Goal: Task Accomplishment & Management: Manage account settings

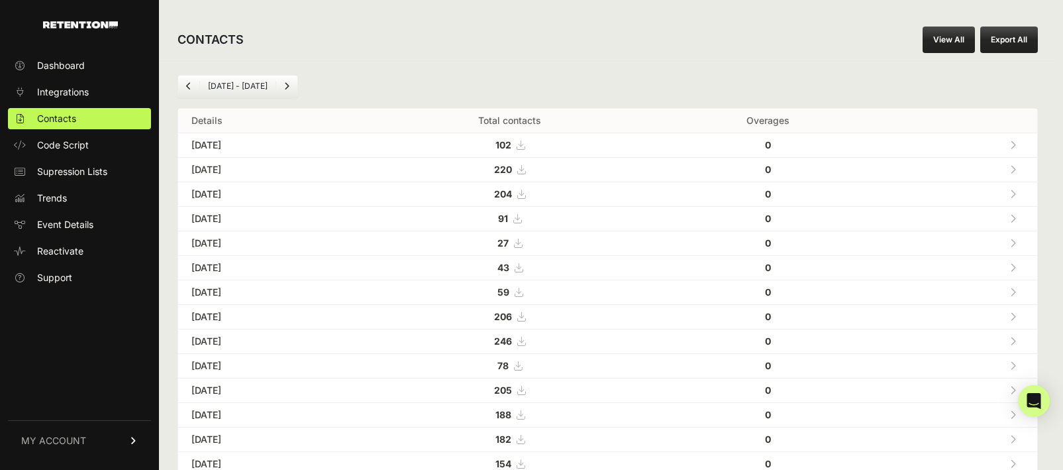
click at [511, 140] on strong "102" at bounding box center [503, 144] width 16 height 11
click at [77, 94] on span "Integrations" at bounding box center [63, 91] width 52 height 13
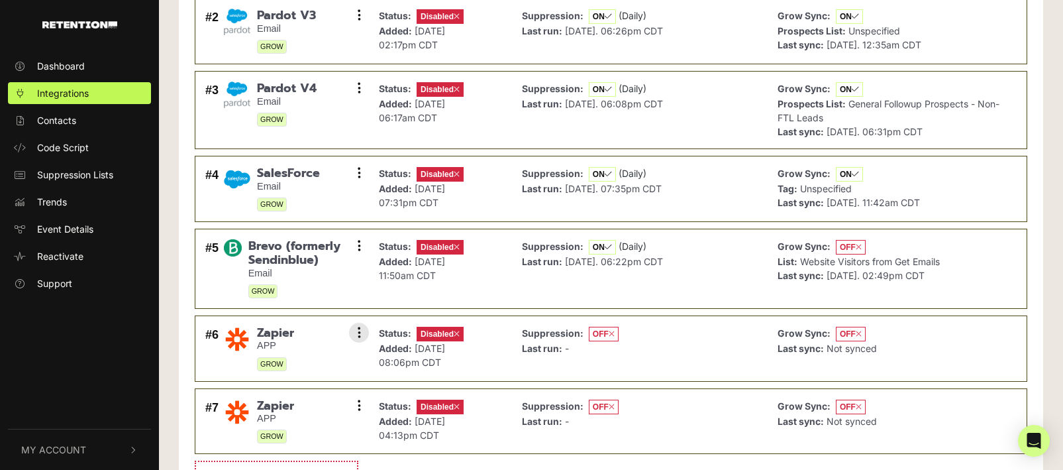
scroll to position [181, 0]
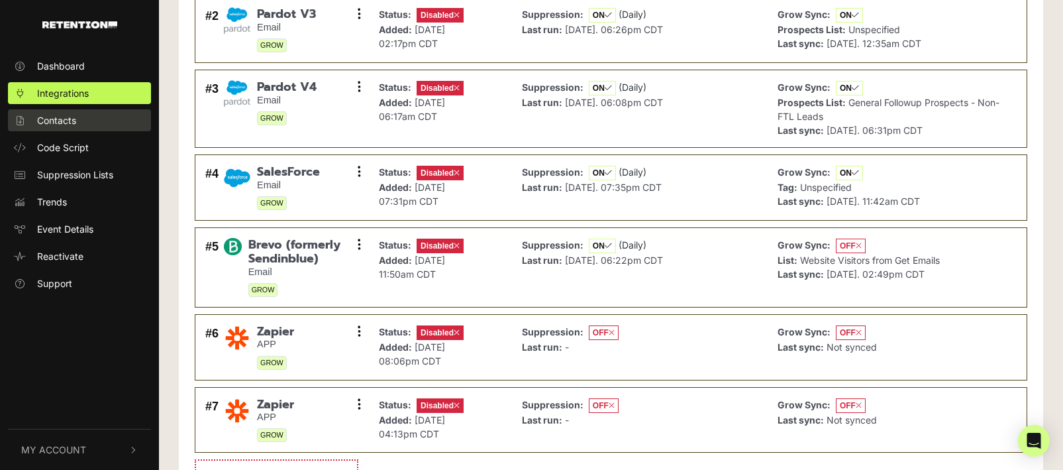
click at [71, 120] on span "Contacts" at bounding box center [56, 120] width 39 height 14
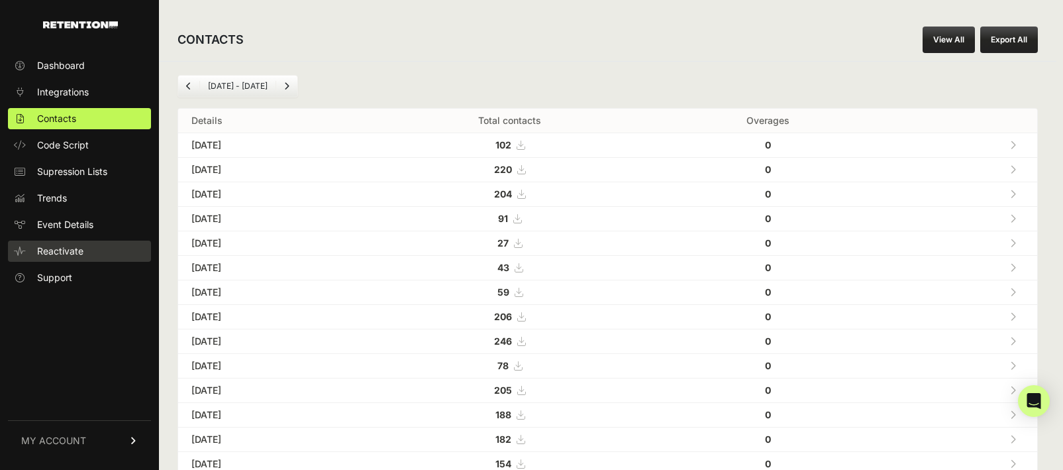
click at [65, 251] on span "Reactivate" at bounding box center [60, 250] width 46 height 13
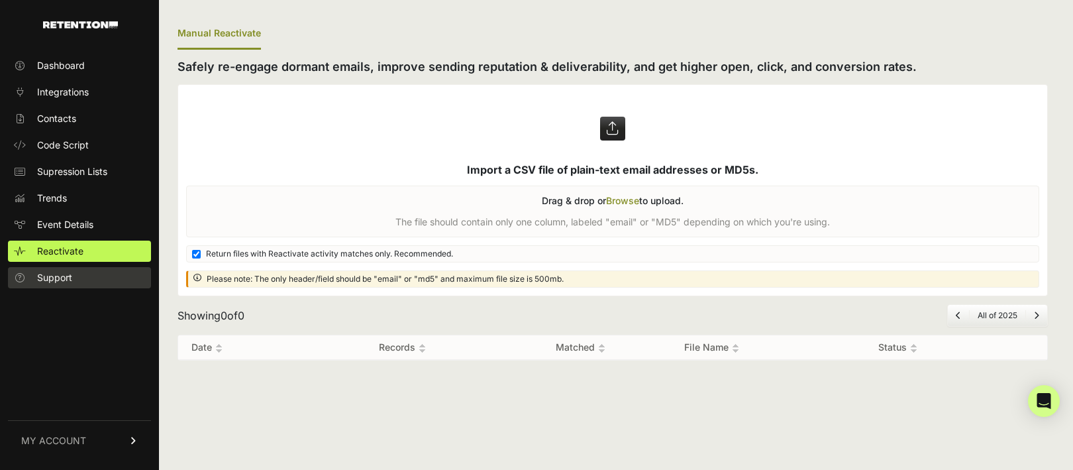
click at [60, 276] on span "Support" at bounding box center [54, 277] width 35 height 13
click at [89, 228] on span "Event Details" at bounding box center [65, 224] width 56 height 13
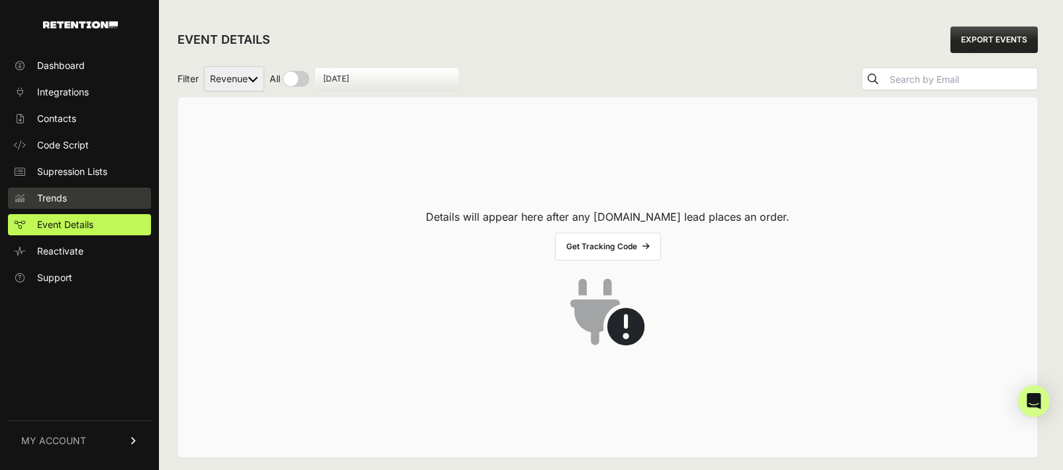
click at [75, 204] on link "Trends" at bounding box center [79, 197] width 143 height 21
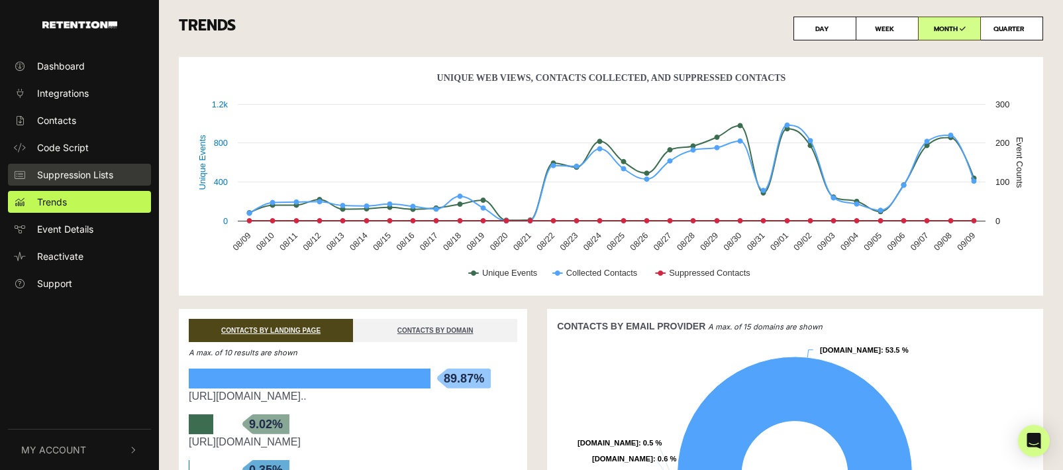
click at [76, 171] on span "Suppression Lists" at bounding box center [75, 175] width 76 height 14
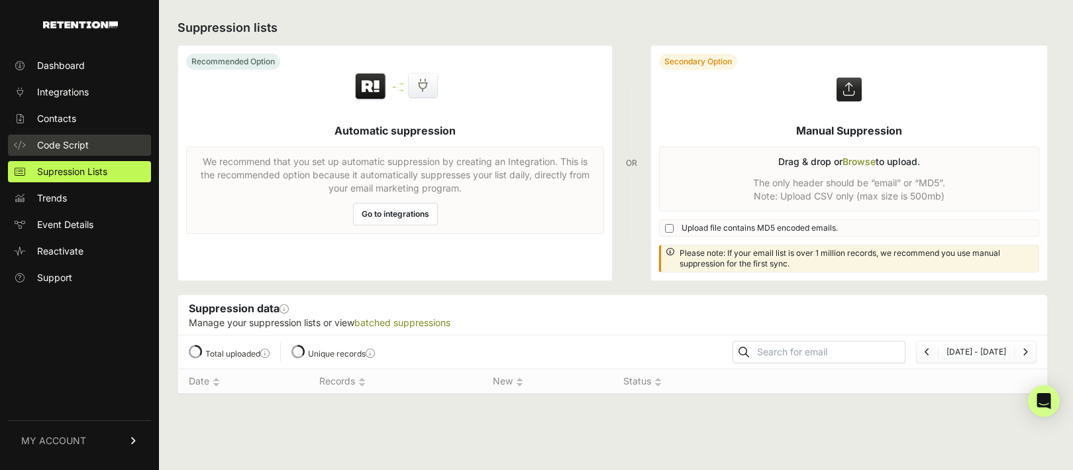
click at [64, 140] on span "Code Script" at bounding box center [63, 144] width 52 height 13
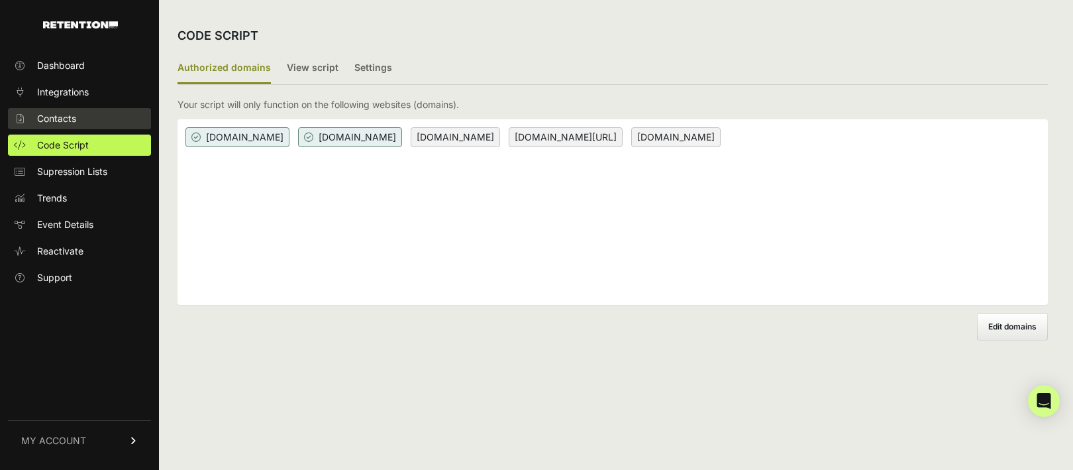
click at [63, 123] on span "Contacts" at bounding box center [56, 118] width 39 height 13
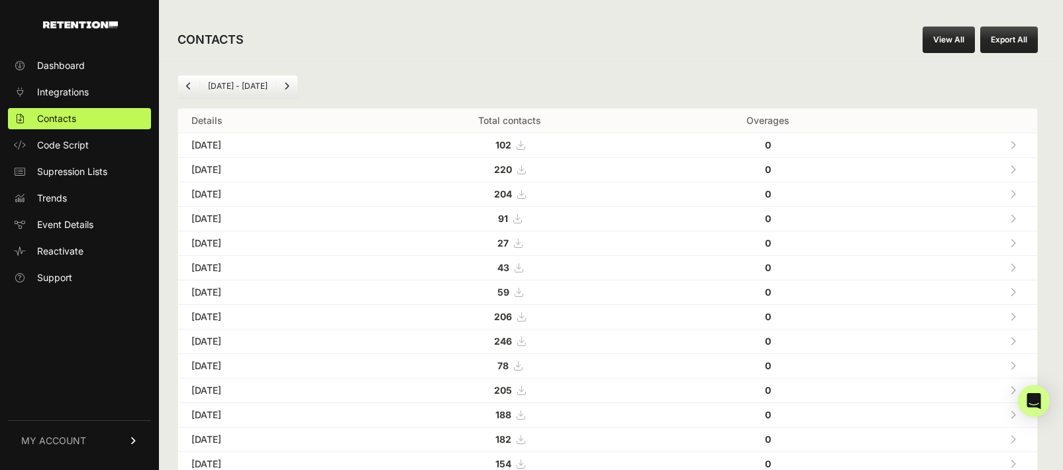
click at [1016, 140] on icon at bounding box center [1013, 144] width 6 height 9
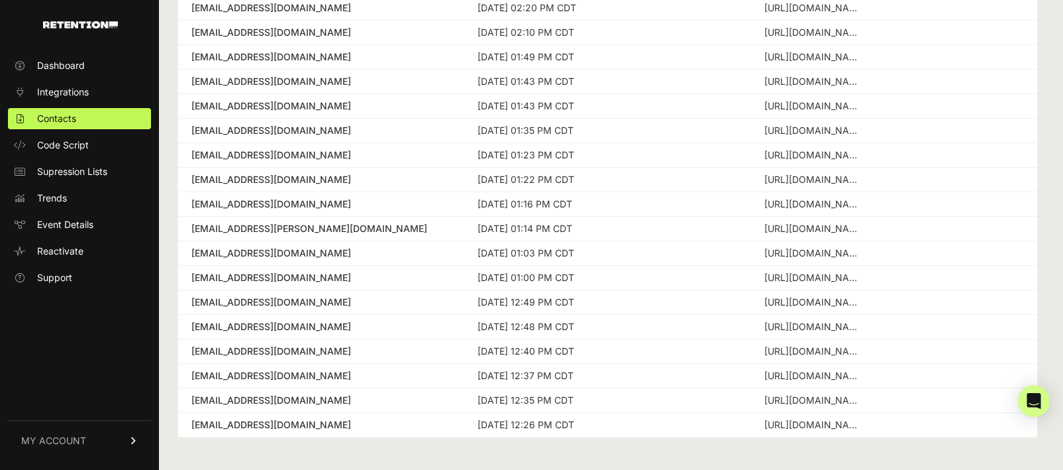
scroll to position [338, 0]
click at [345, 351] on div "[EMAIL_ADDRESS][DOMAIN_NAME]" at bounding box center [321, 352] width 260 height 13
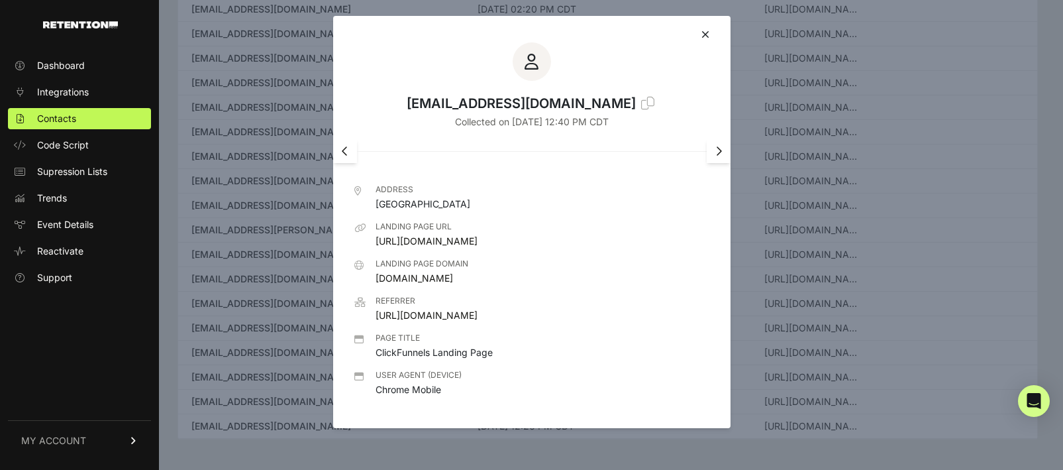
scroll to position [0, 0]
click at [701, 30] on icon at bounding box center [705, 34] width 8 height 11
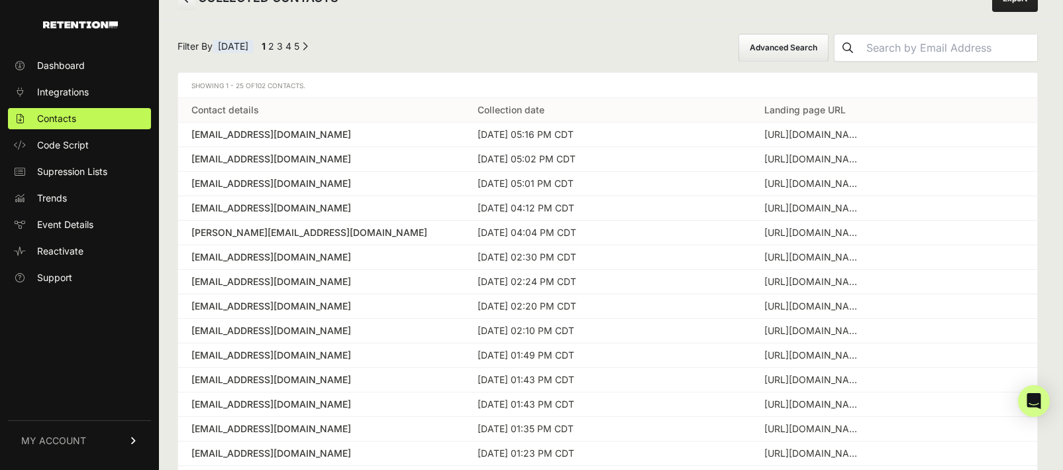
scroll to position [42, 0]
click at [282, 233] on div "[PERSON_NAME][EMAIL_ADDRESS][DOMAIN_NAME]" at bounding box center [321, 231] width 260 height 13
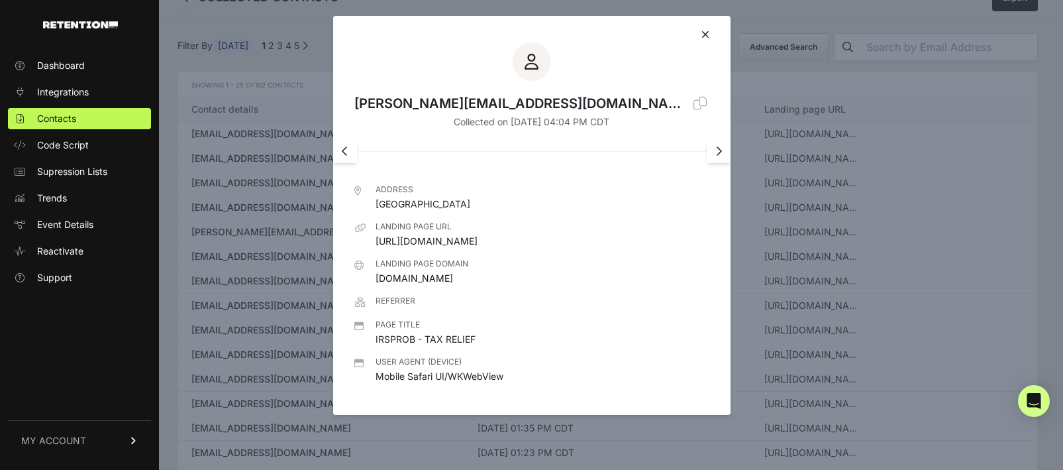
click at [701, 32] on icon at bounding box center [705, 34] width 8 height 11
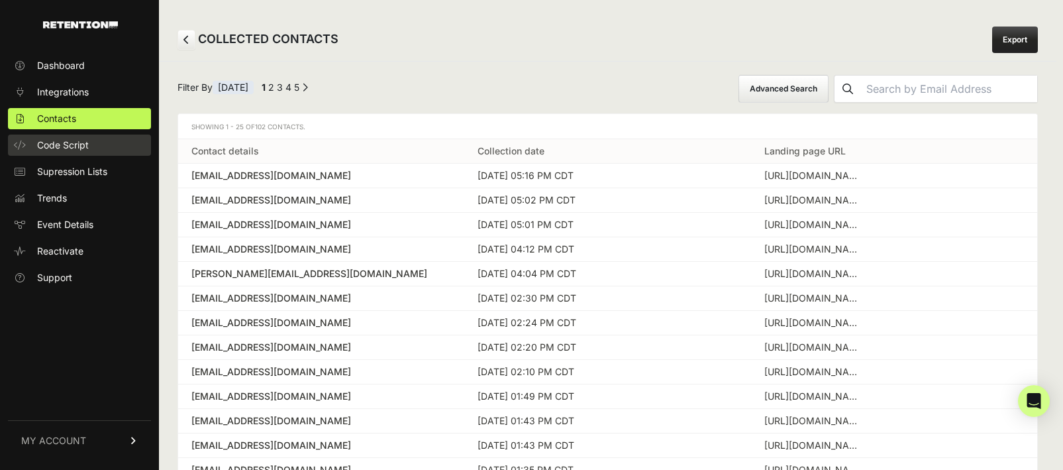
click at [58, 146] on span "Code Script" at bounding box center [63, 144] width 52 height 13
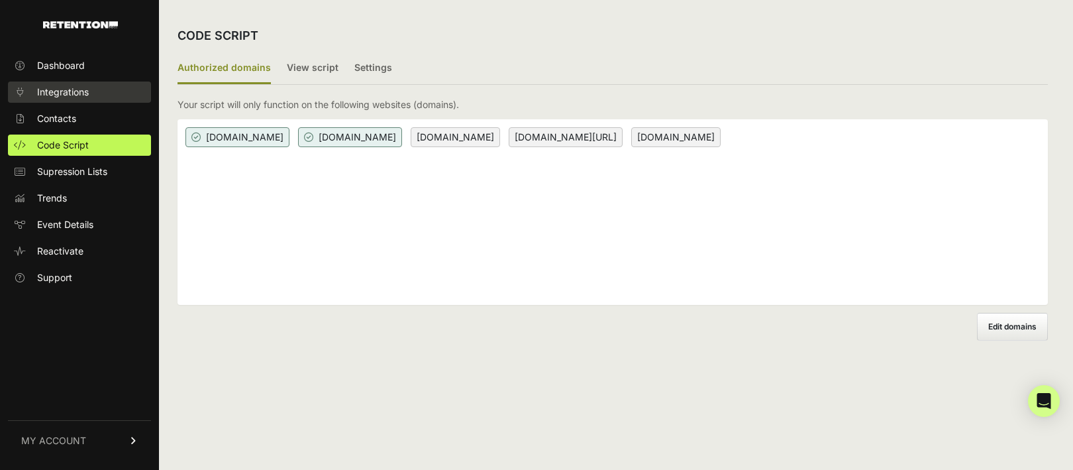
click at [74, 97] on span "Integrations" at bounding box center [63, 91] width 52 height 13
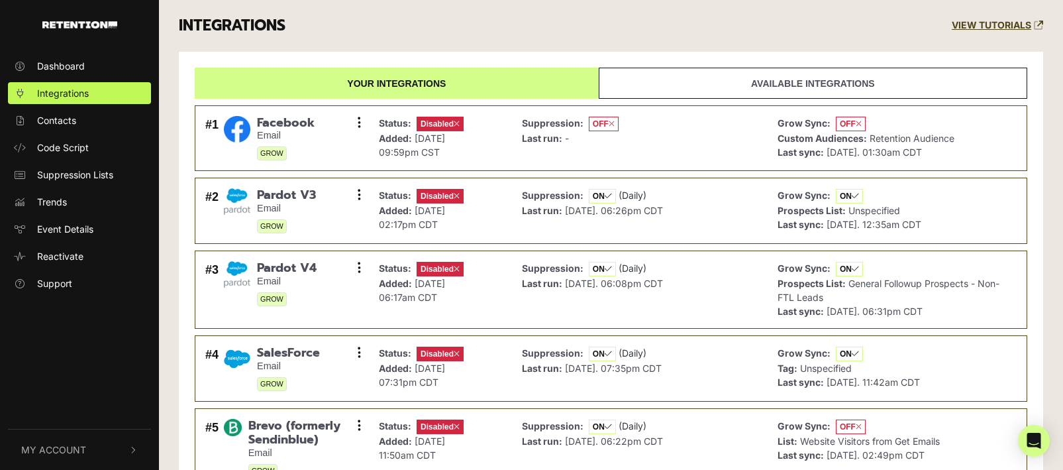
click at [780, 89] on link "Available integrations" at bounding box center [813, 83] width 429 height 31
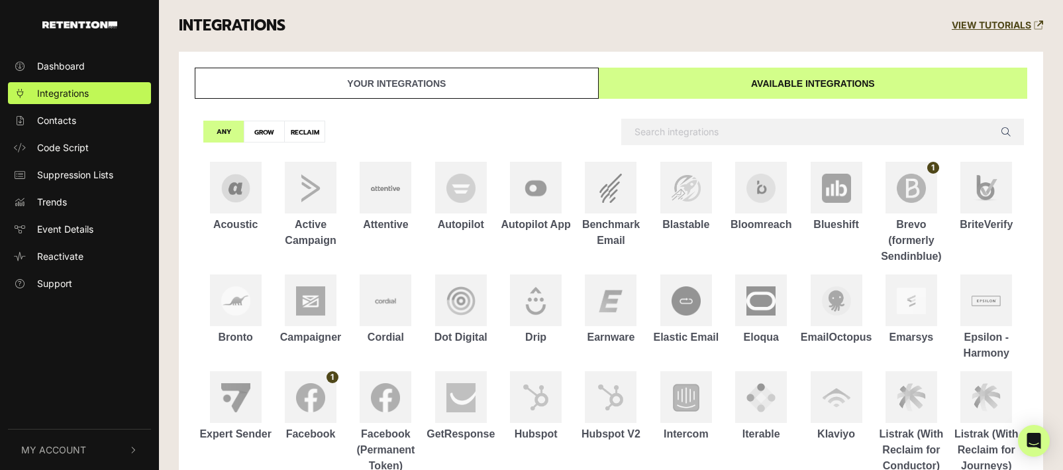
click at [268, 134] on label "GROW" at bounding box center [264, 132] width 41 height 22
radio input "true"
click at [224, 130] on label "ANY" at bounding box center [223, 132] width 41 height 22
radio input "true"
click at [770, 79] on link "Available integrations" at bounding box center [813, 83] width 429 height 31
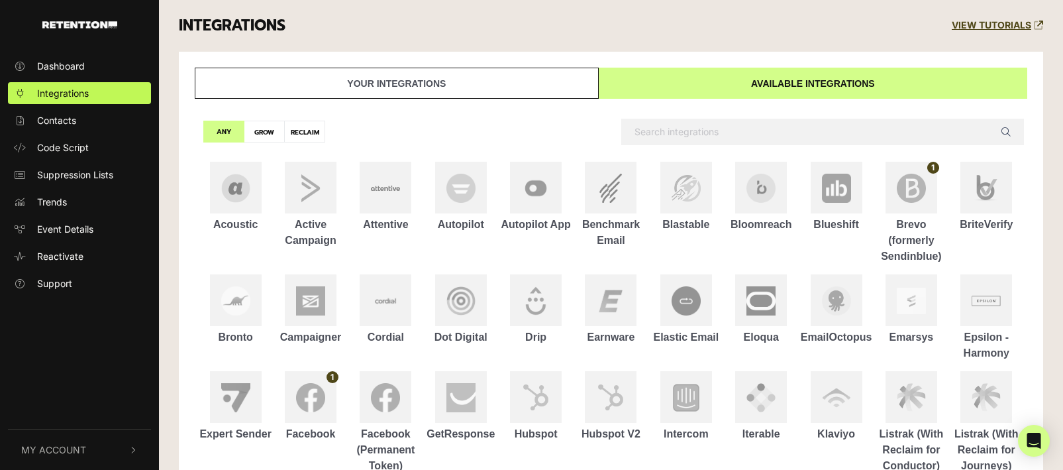
click at [522, 70] on link "Your integrations" at bounding box center [397, 83] width 404 height 31
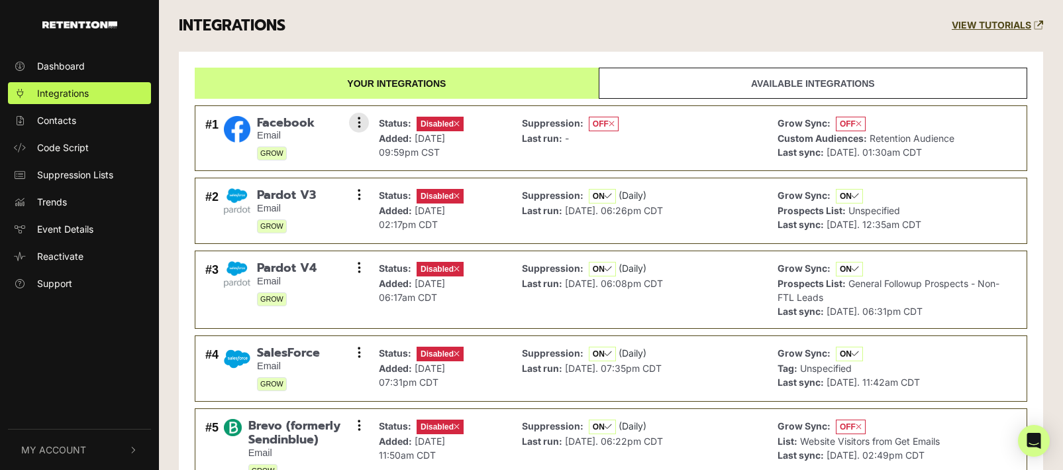
click at [441, 124] on span "Disabled" at bounding box center [440, 124] width 47 height 15
click at [361, 122] on button at bounding box center [359, 123] width 20 height 20
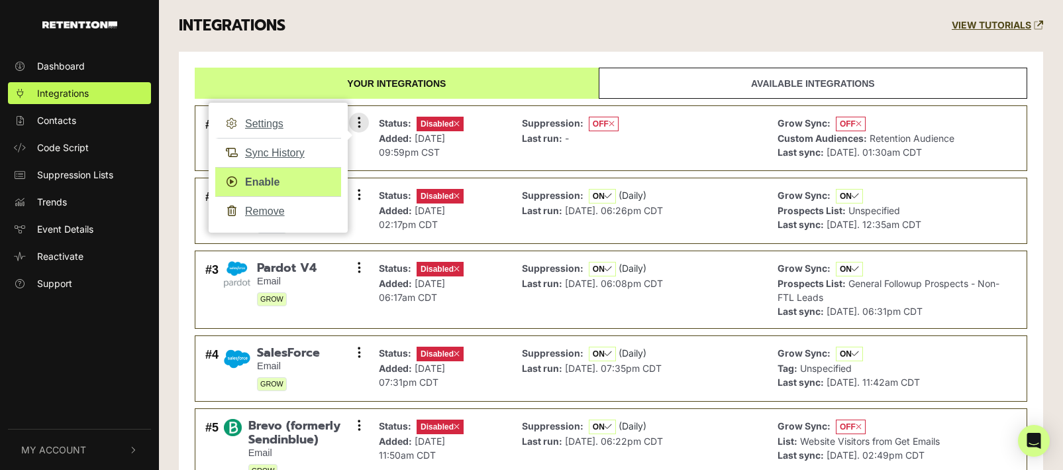
click at [266, 180] on link "Enable" at bounding box center [278, 182] width 126 height 30
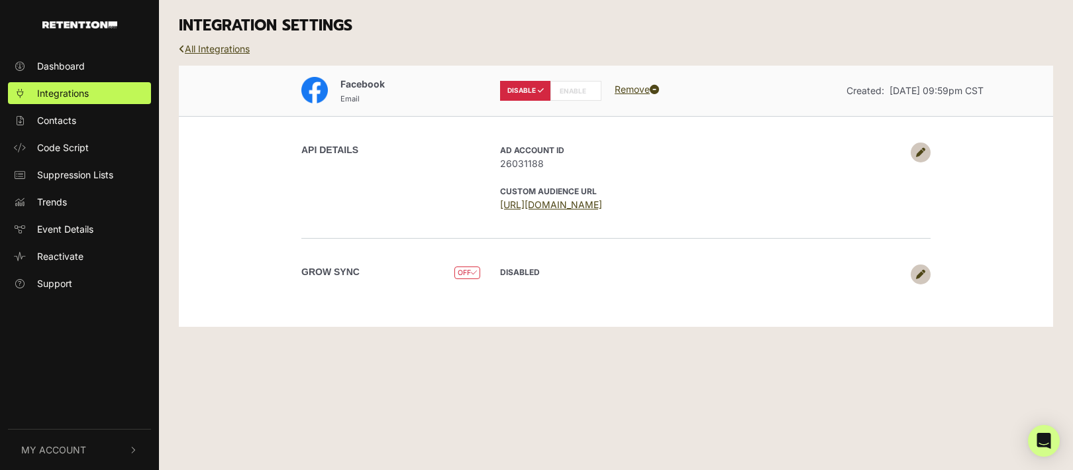
click at [574, 85] on label "ENABLE" at bounding box center [575, 91] width 51 height 20
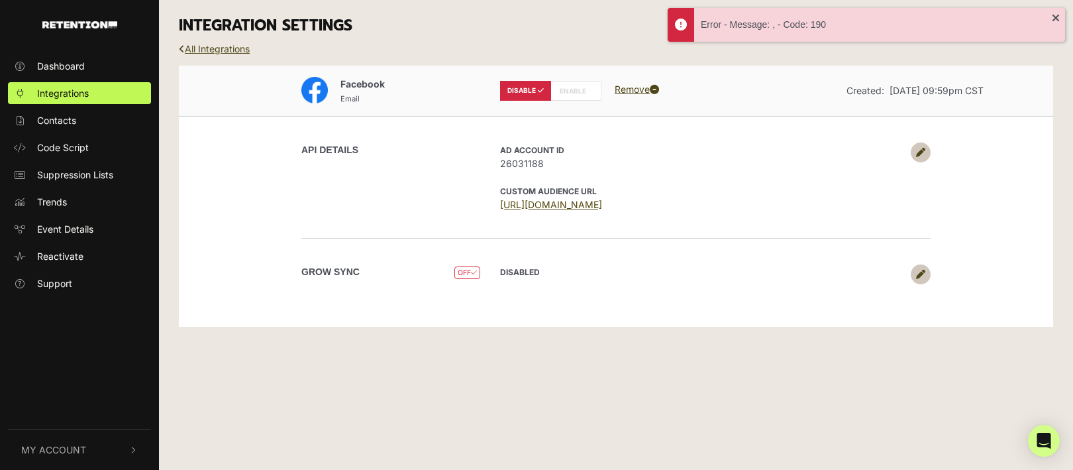
click at [602, 203] on link "[URL][DOMAIN_NAME]" at bounding box center [551, 204] width 102 height 11
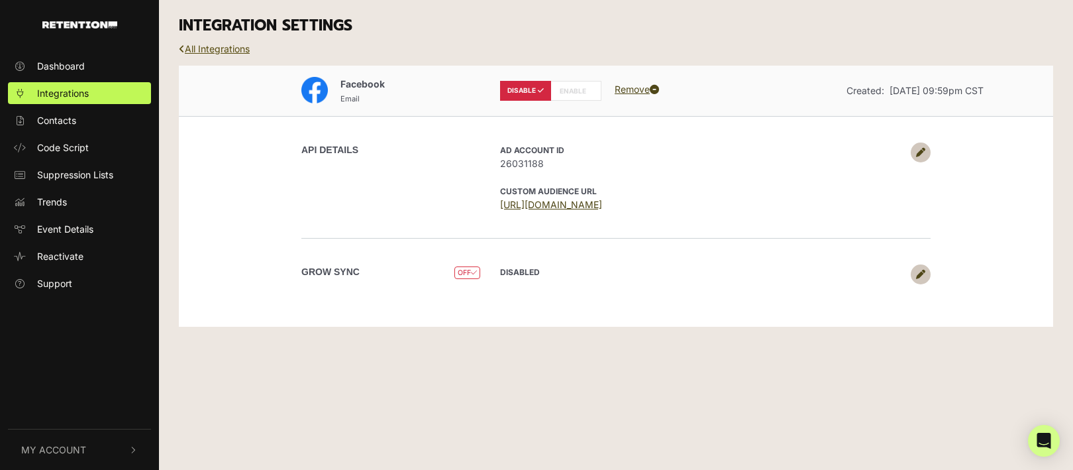
click at [207, 50] on link "All Integrations" at bounding box center [214, 48] width 71 height 11
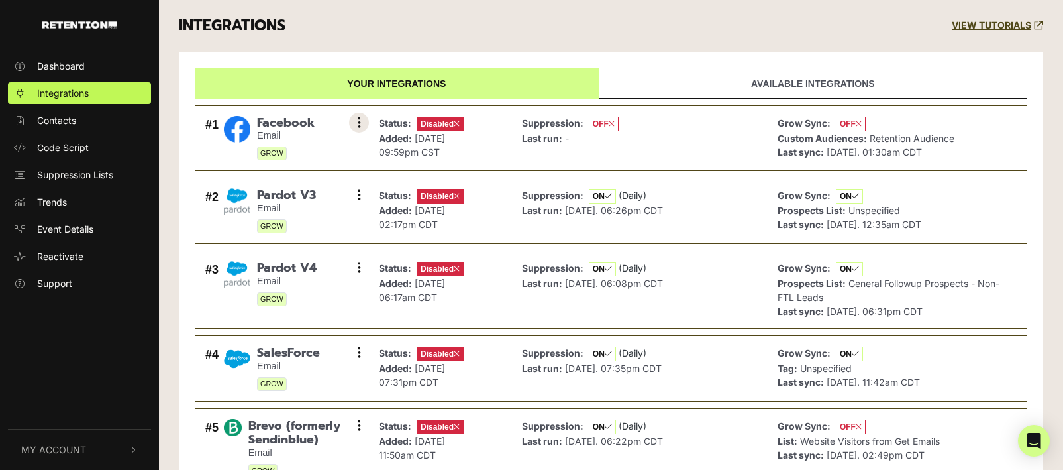
click at [364, 123] on button at bounding box center [359, 123] width 20 height 20
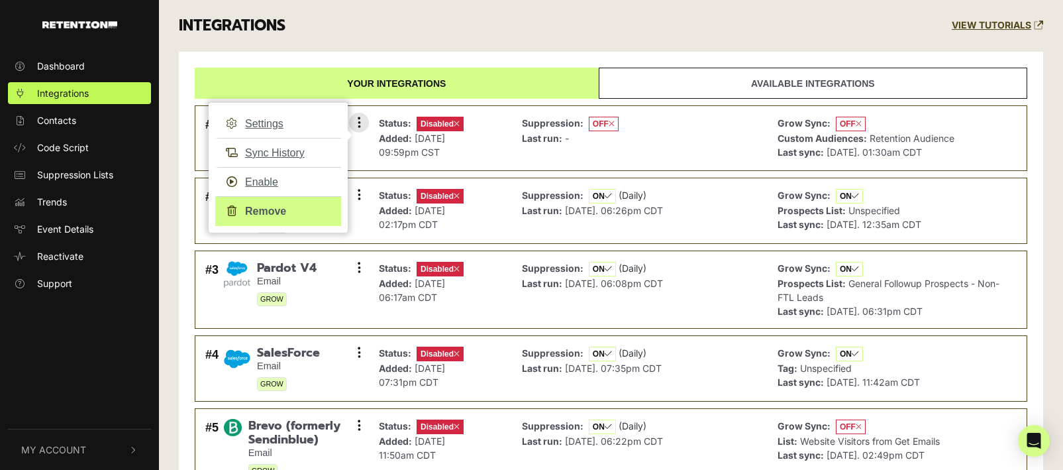
click at [280, 209] on link "Remove" at bounding box center [278, 211] width 126 height 30
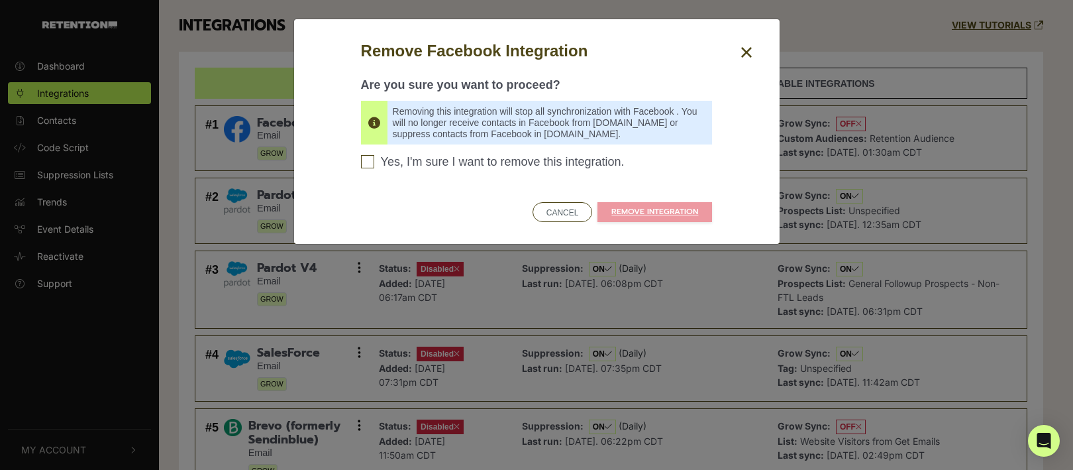
click at [372, 161] on input "Yes, I'm sure I want to remove this integration. Please confirm to continue" at bounding box center [367, 161] width 13 height 13
checkbox input "true"
click at [639, 212] on link "REMOVE INTEGRATION" at bounding box center [654, 212] width 115 height 20
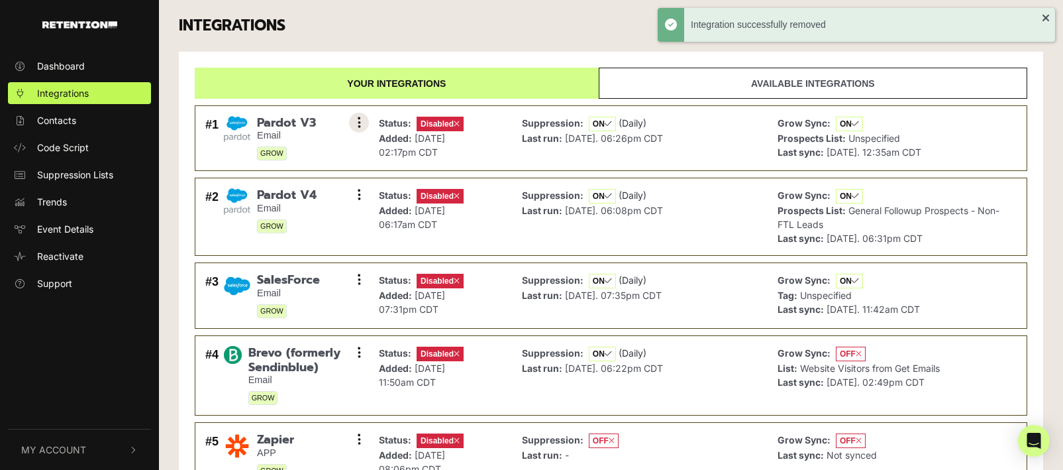
click at [358, 123] on icon at bounding box center [359, 122] width 3 height 13
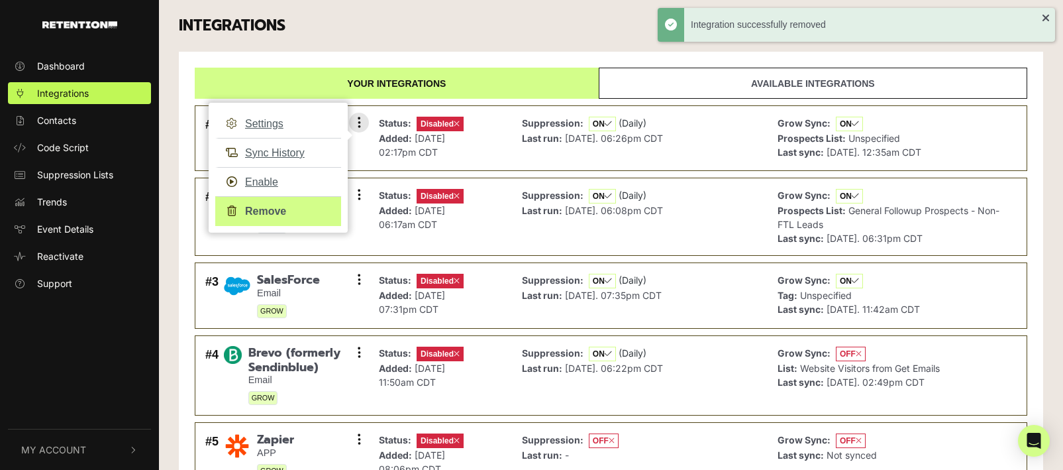
click at [292, 213] on link "Remove" at bounding box center [278, 211] width 126 height 30
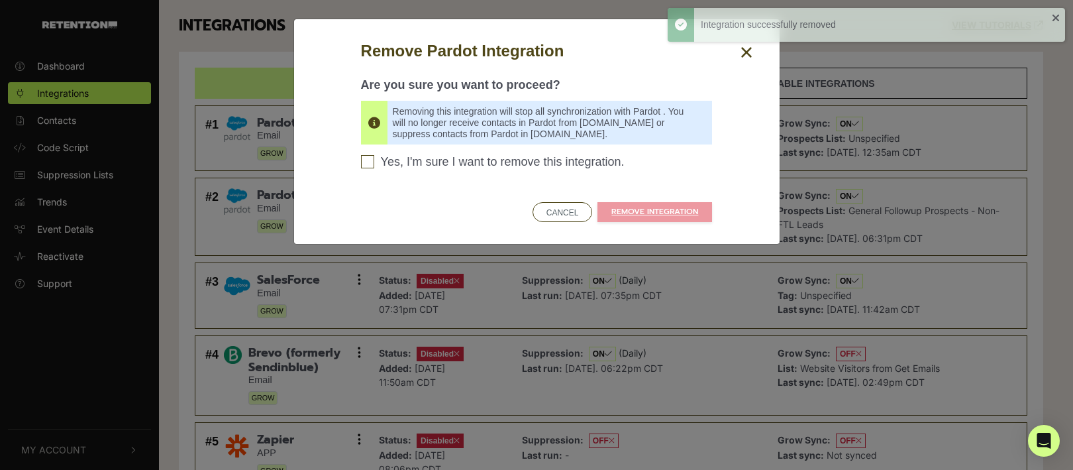
click at [368, 163] on input "Yes, I'm sure I want to remove this integration. Please confirm to continue" at bounding box center [367, 161] width 13 height 13
checkbox input "true"
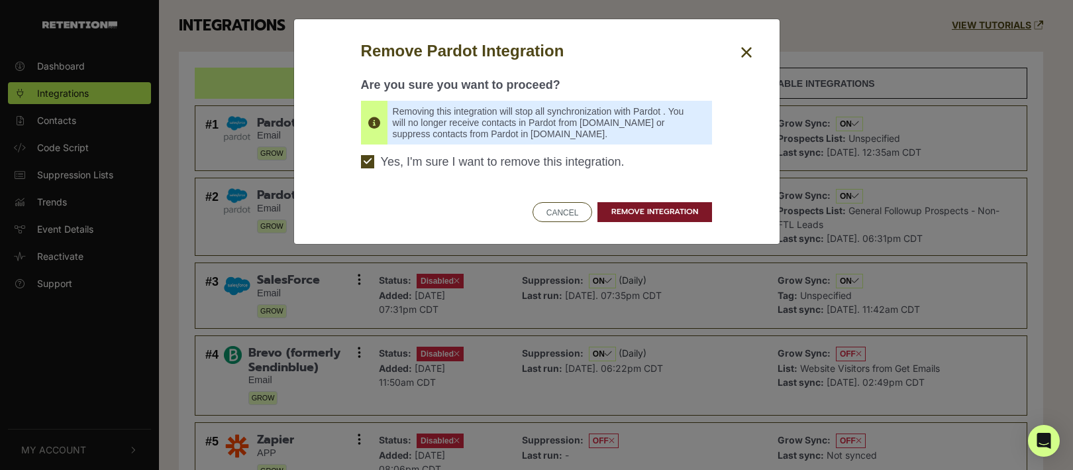
click at [617, 208] on link "REMOVE INTEGRATION" at bounding box center [654, 212] width 115 height 20
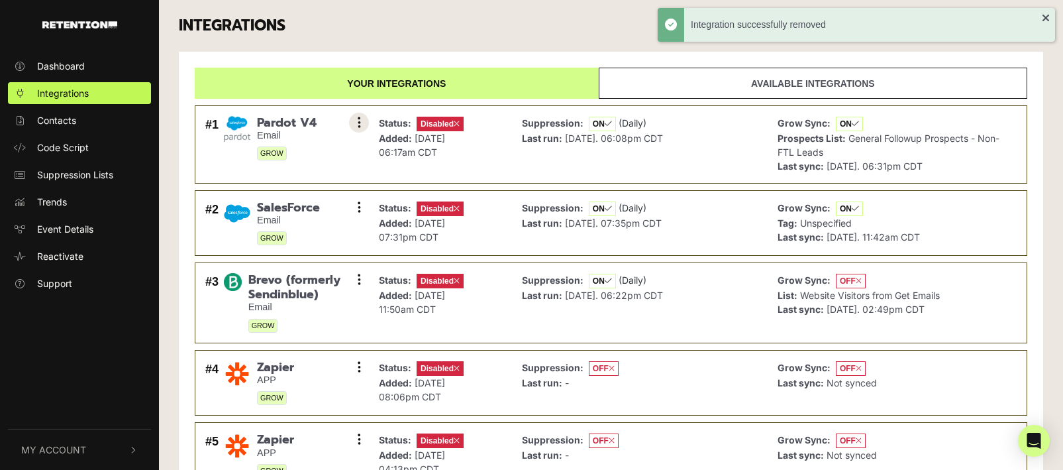
click at [359, 123] on icon at bounding box center [359, 122] width 3 height 13
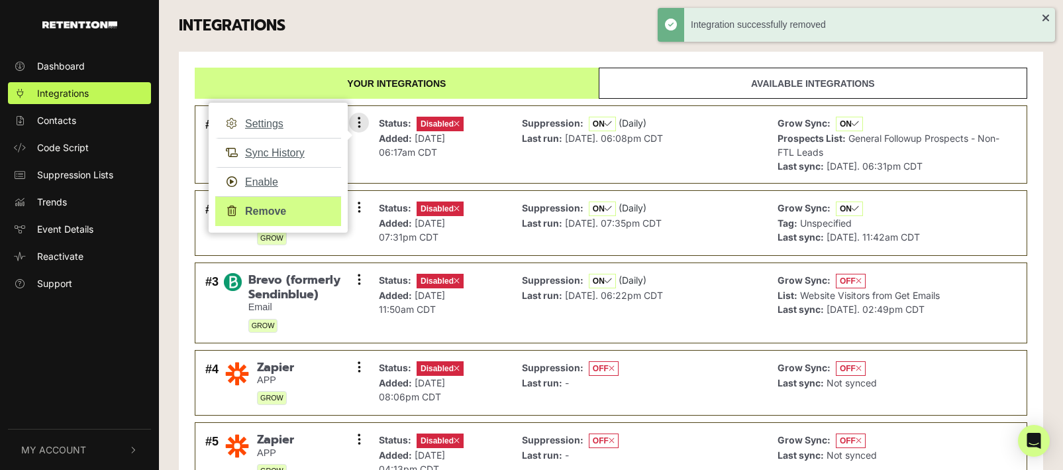
click at [280, 208] on link "Remove" at bounding box center [278, 211] width 126 height 30
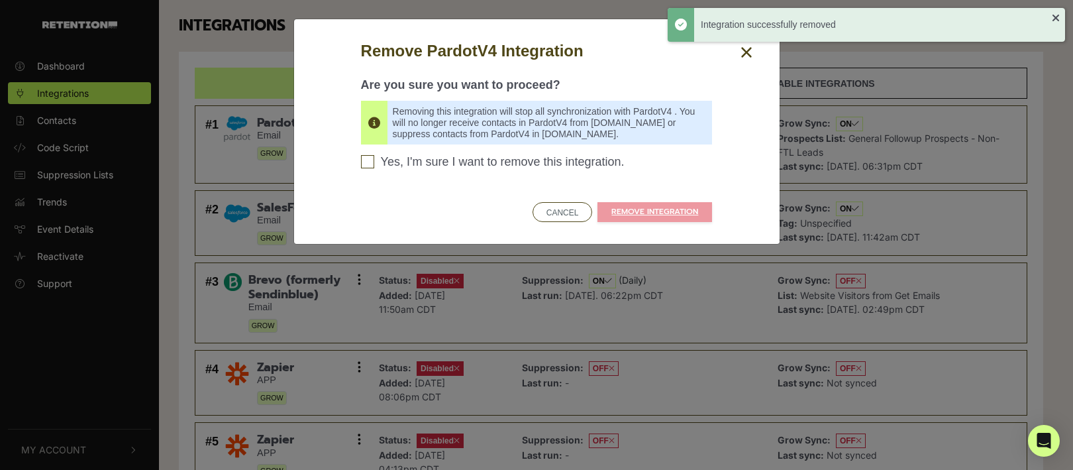
click at [370, 162] on input "Yes, I'm sure I want to remove this integration. Please confirm to continue" at bounding box center [367, 161] width 13 height 13
checkbox input "true"
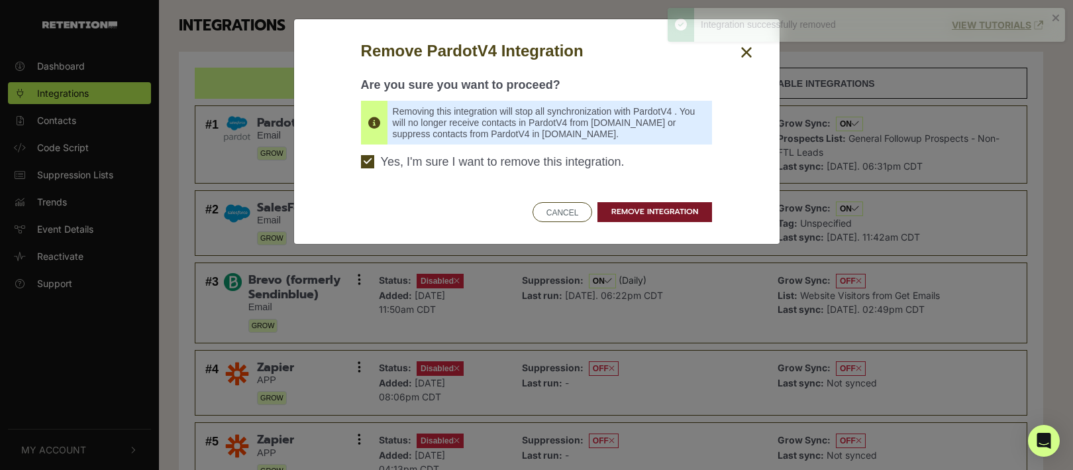
click at [646, 214] on link "REMOVE INTEGRATION" at bounding box center [654, 212] width 115 height 20
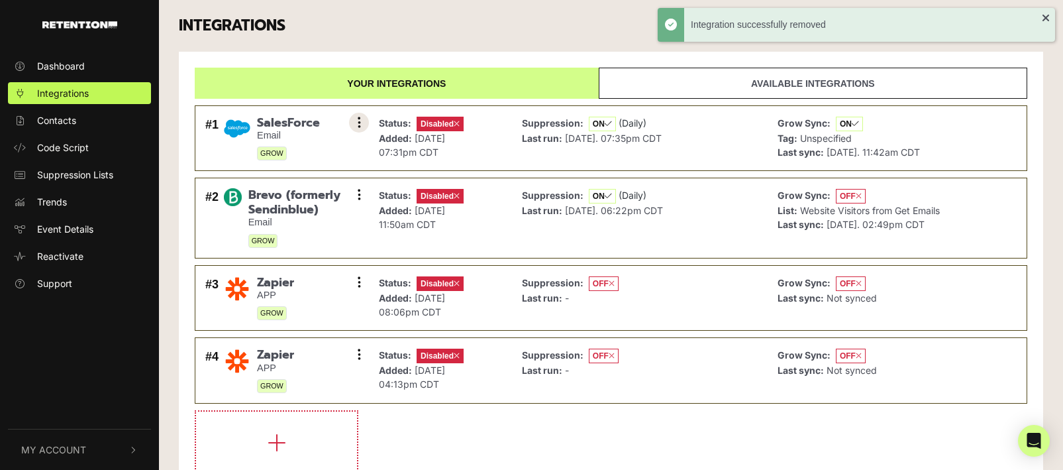
click at [353, 123] on button at bounding box center [359, 123] width 20 height 20
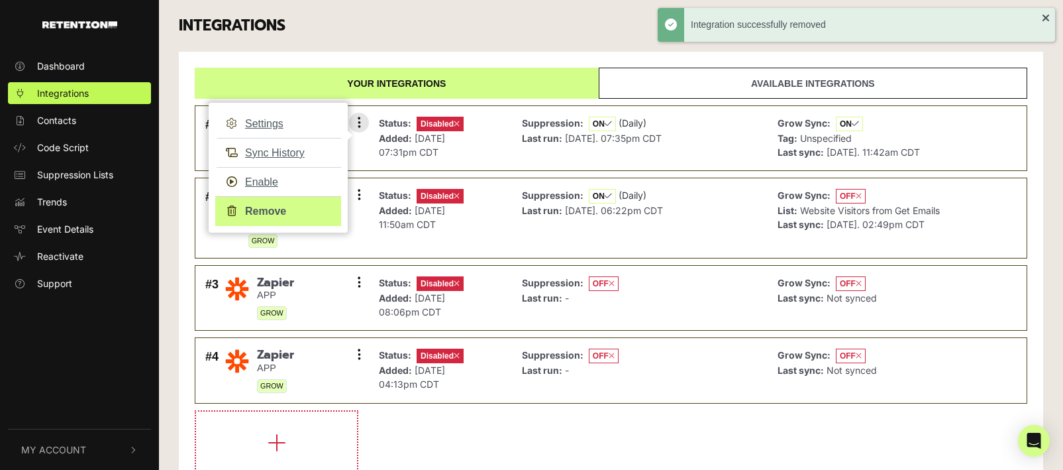
click at [285, 207] on link "Remove" at bounding box center [278, 211] width 126 height 30
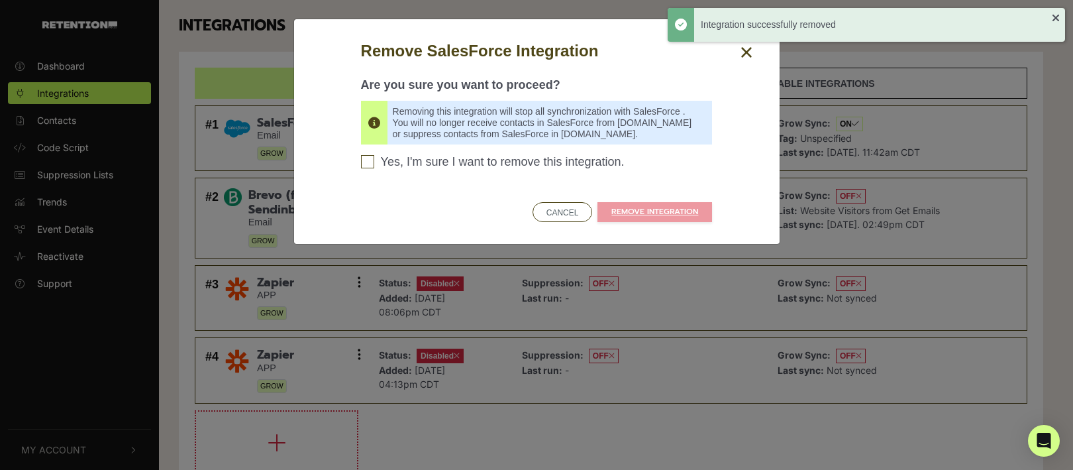
click at [419, 163] on span "Yes, I'm sure I want to remove this integration." at bounding box center [503, 162] width 244 height 15
click at [374, 163] on input "Yes, I'm sure I want to remove this integration. Please confirm to continue" at bounding box center [367, 161] width 13 height 13
checkbox input "true"
click at [664, 202] on link "REMOVE INTEGRATION" at bounding box center [654, 212] width 115 height 20
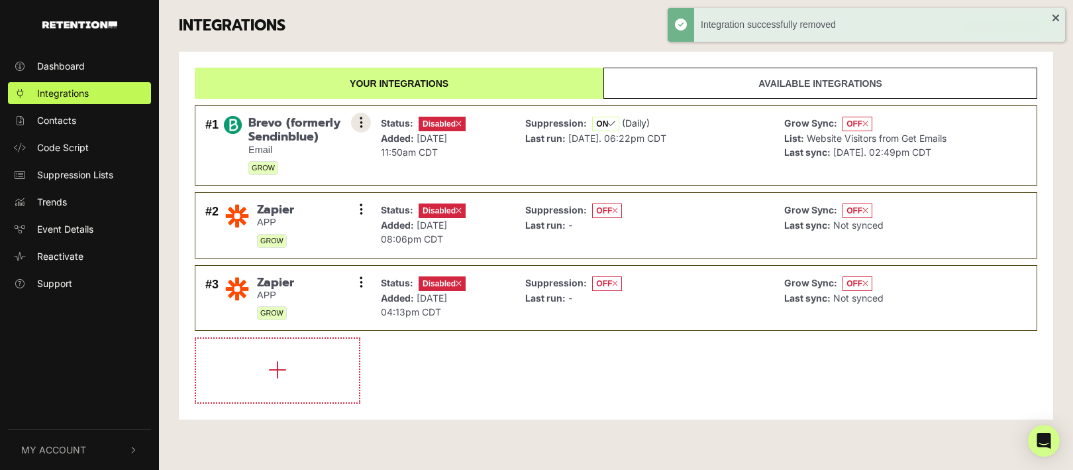
click at [358, 119] on button at bounding box center [361, 123] width 20 height 20
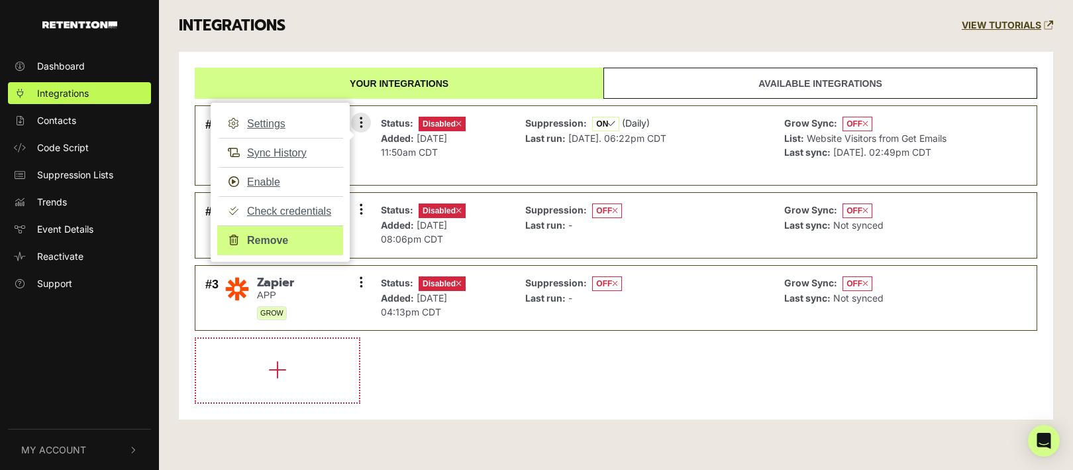
click at [266, 242] on link "Remove" at bounding box center [280, 240] width 126 height 30
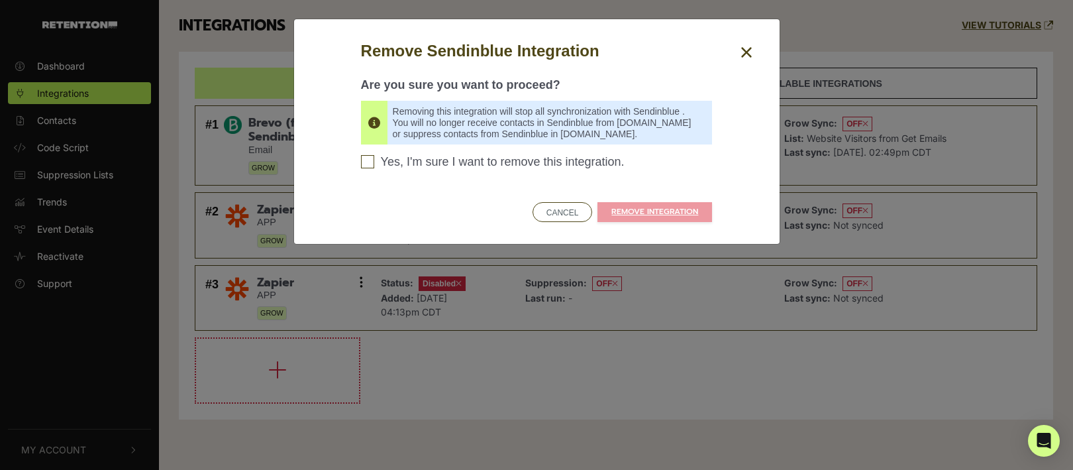
click at [368, 161] on input "Yes, I'm sure I want to remove this integration. Please confirm to continue" at bounding box center [367, 161] width 13 height 13
checkbox input "true"
click at [613, 214] on link "REMOVE INTEGRATION" at bounding box center [654, 212] width 115 height 20
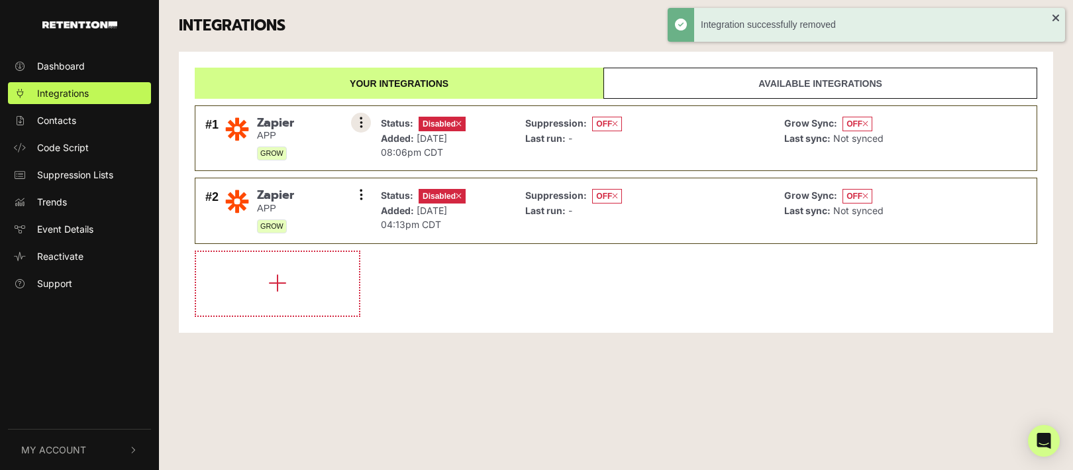
click at [357, 119] on button at bounding box center [361, 123] width 20 height 20
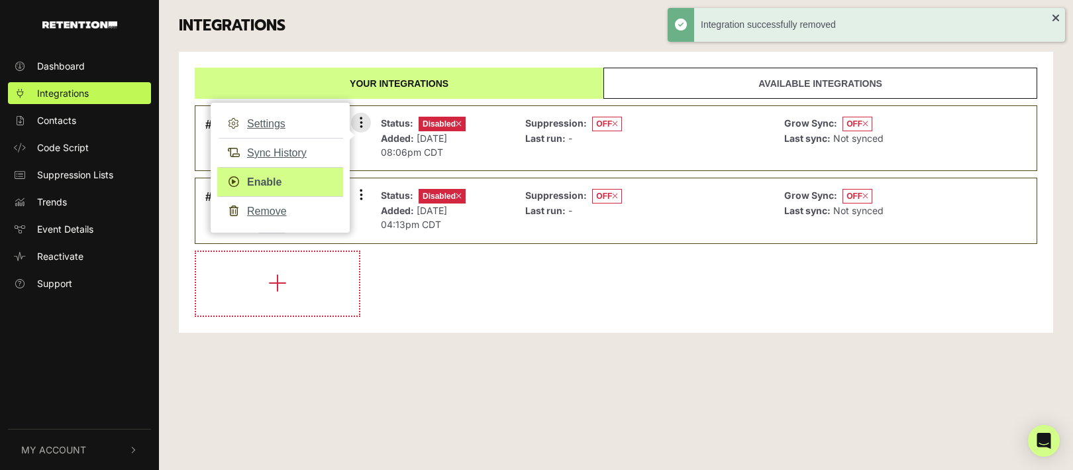
click at [271, 176] on link "Enable" at bounding box center [280, 182] width 126 height 30
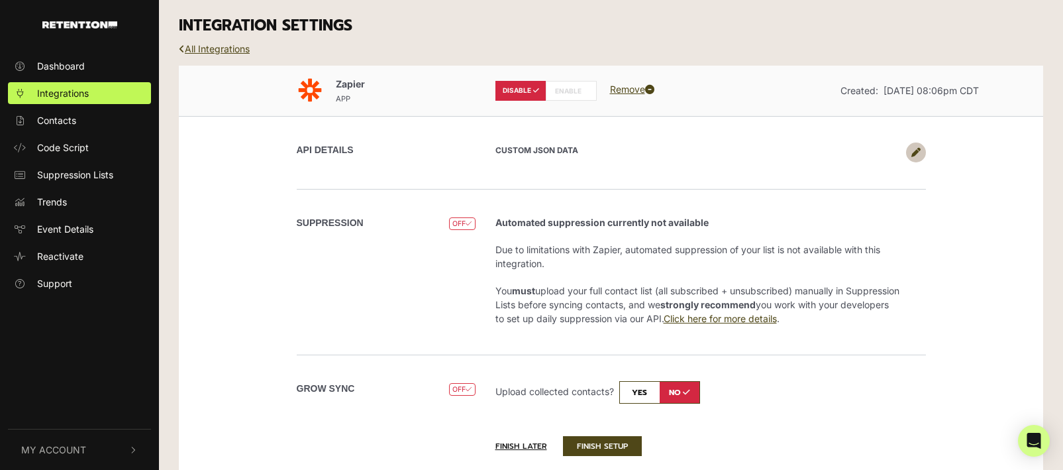
click at [574, 93] on label "ENABLE" at bounding box center [571, 91] width 51 height 20
radio input "false"
radio input "true"
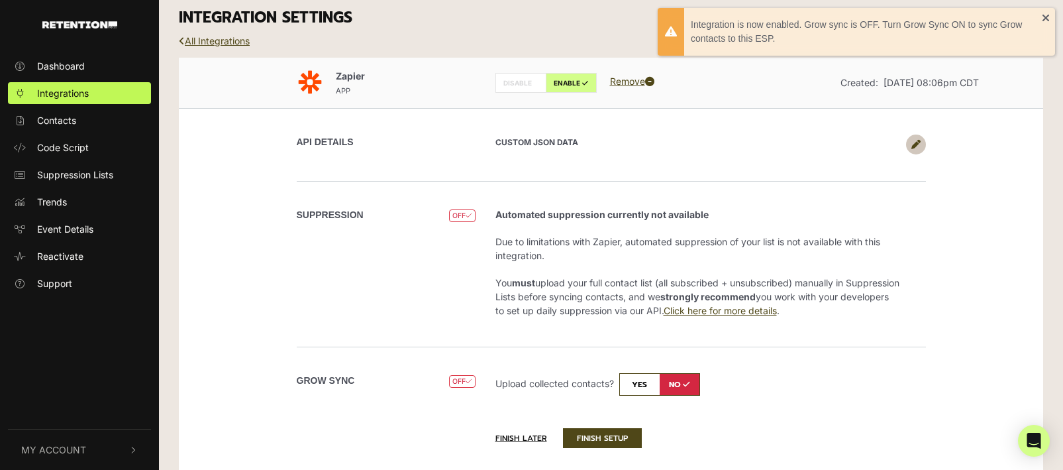
scroll to position [20, 0]
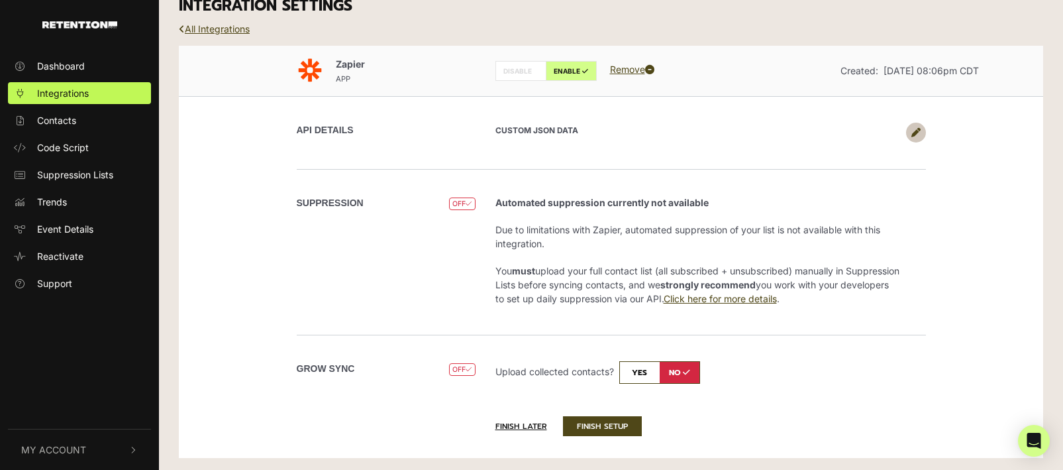
click at [649, 366] on input "checkbox" at bounding box center [659, 372] width 81 height 23
checkbox input "true"
click at [608, 424] on button "FINISH SETUP" at bounding box center [602, 426] width 79 height 20
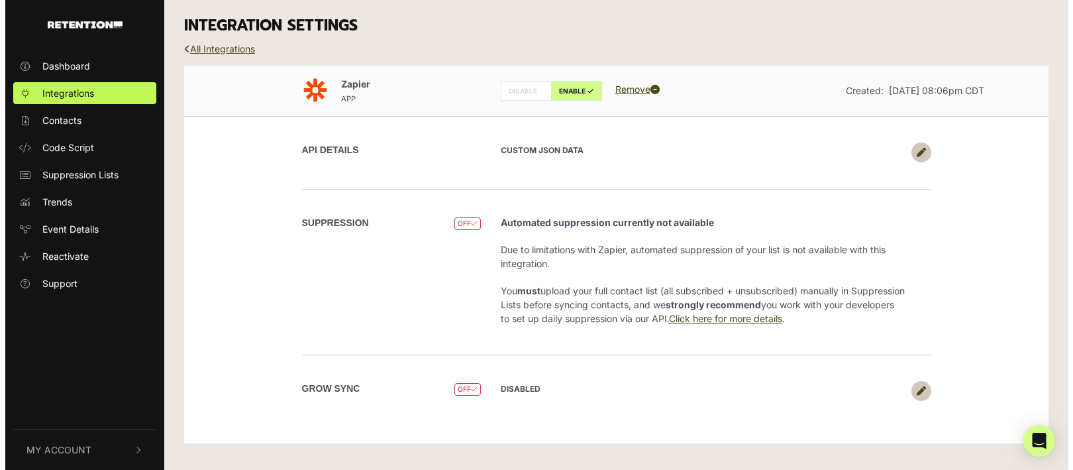
scroll to position [0, 0]
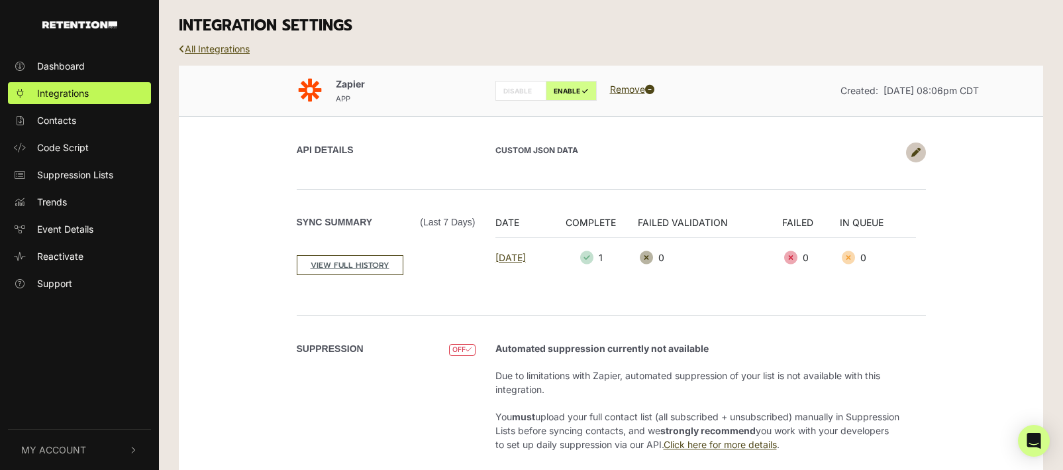
click at [211, 47] on link "All Integrations" at bounding box center [214, 48] width 71 height 11
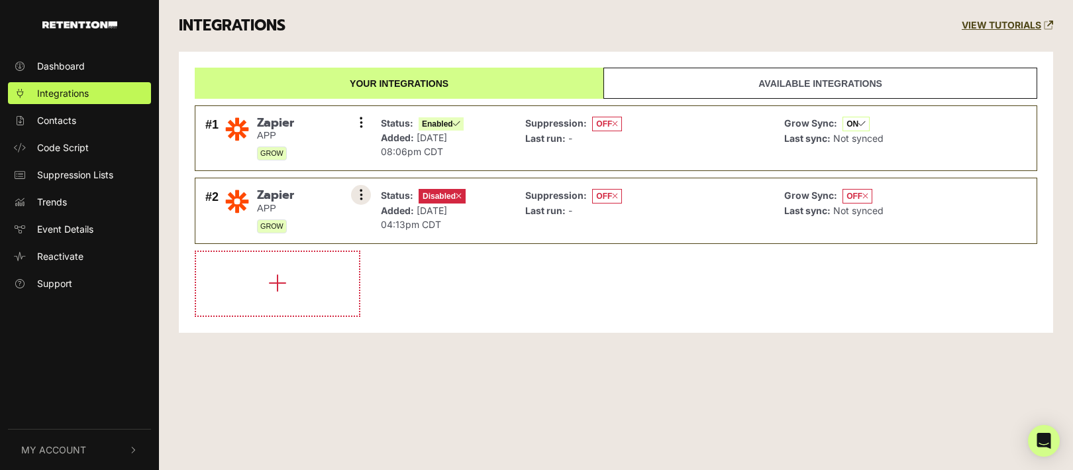
click at [362, 195] on button at bounding box center [361, 195] width 20 height 20
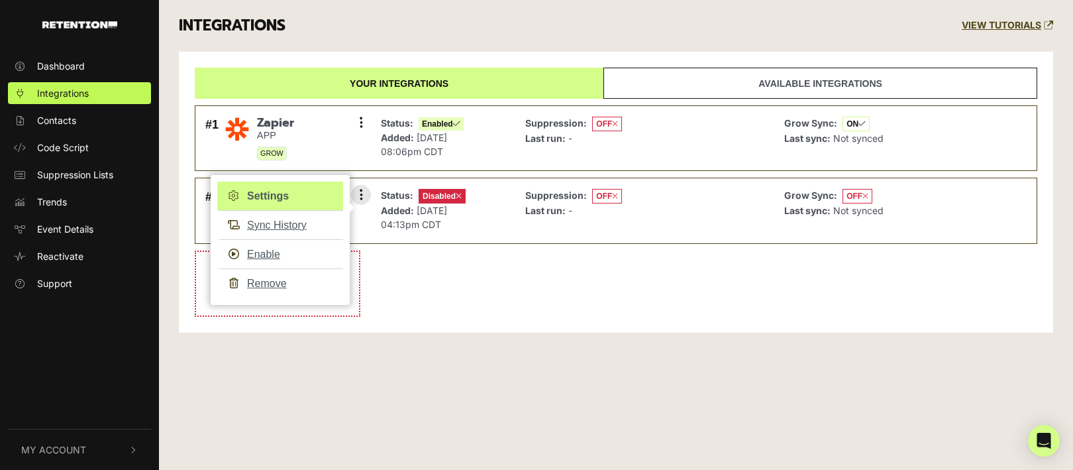
click at [280, 198] on link "Settings" at bounding box center [280, 195] width 126 height 29
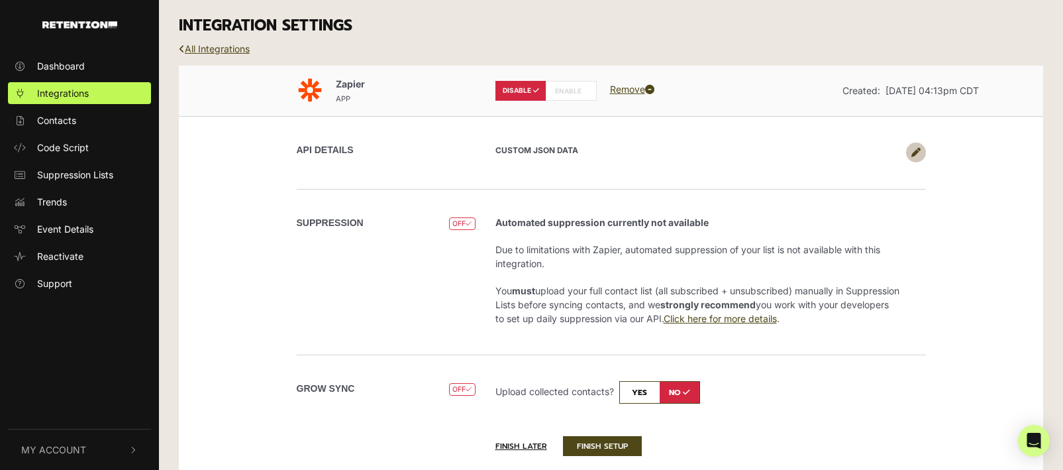
click at [579, 89] on label "ENABLE" at bounding box center [571, 91] width 51 height 20
radio input "false"
radio input "true"
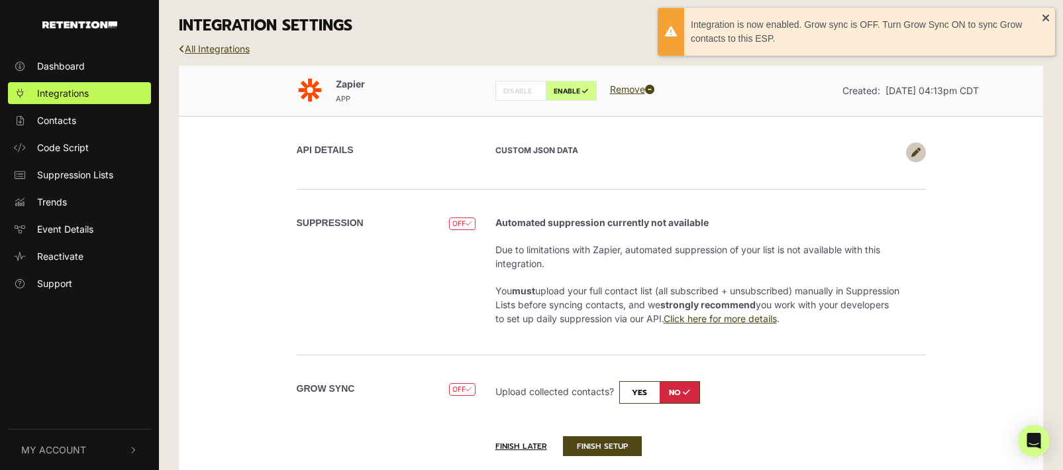
click at [638, 389] on input "checkbox" at bounding box center [659, 392] width 81 height 23
checkbox input "true"
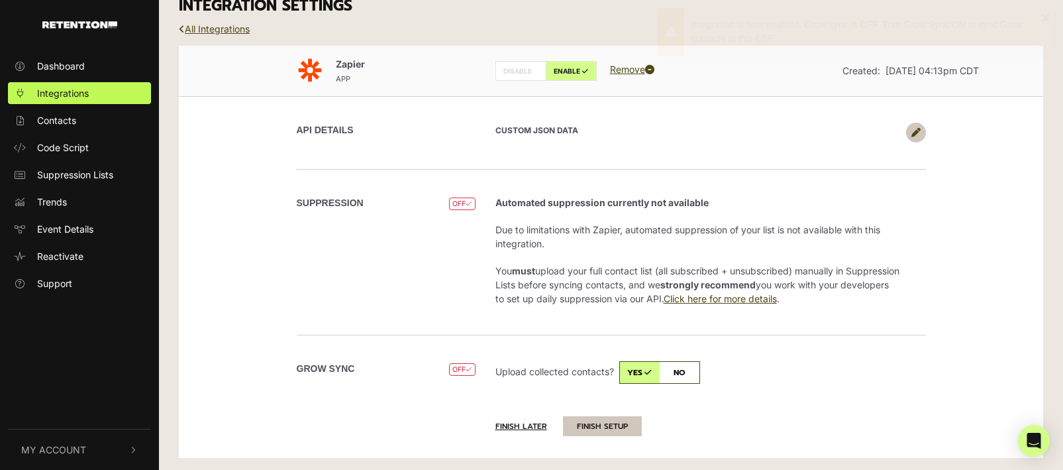
click at [611, 421] on button "FINISH SETUP" at bounding box center [602, 426] width 79 height 20
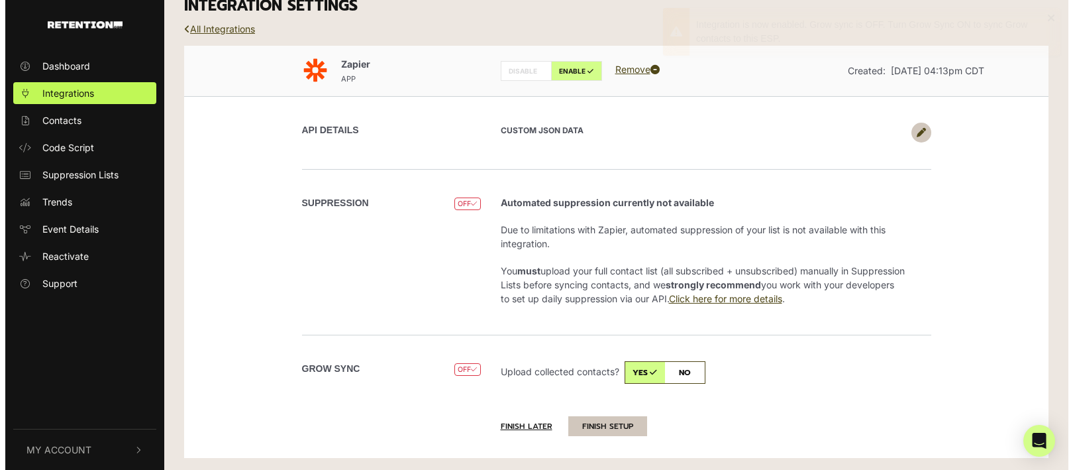
scroll to position [0, 0]
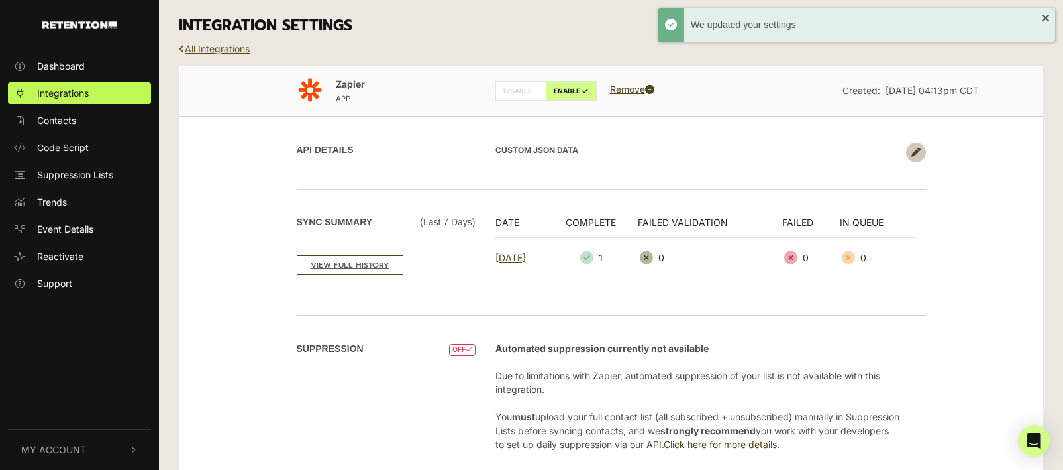
click at [223, 45] on link "All Integrations" at bounding box center [214, 48] width 71 height 11
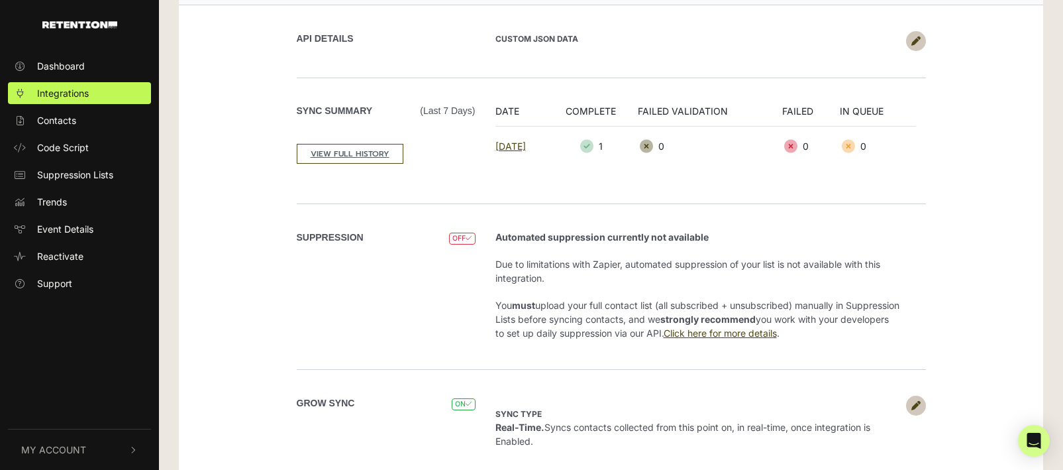
scroll to position [144, 0]
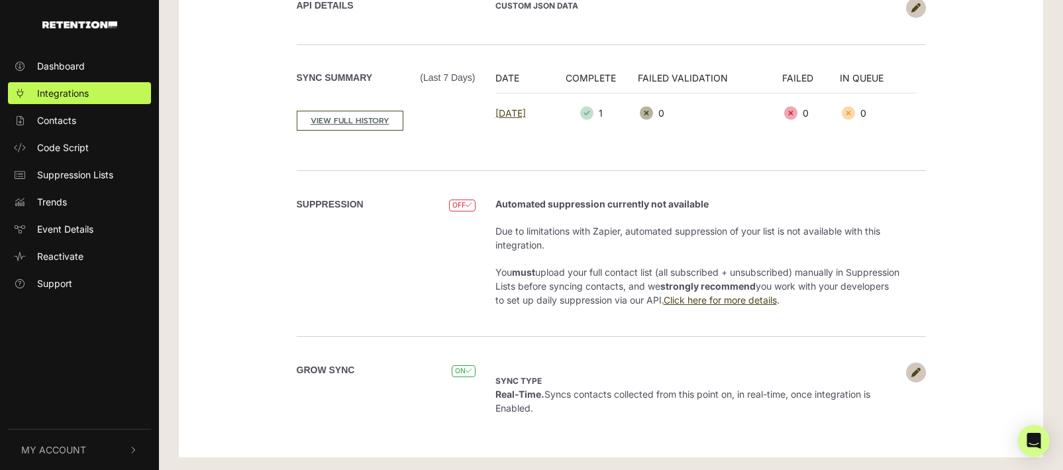
click at [470, 203] on icon at bounding box center [469, 204] width 6 height 7
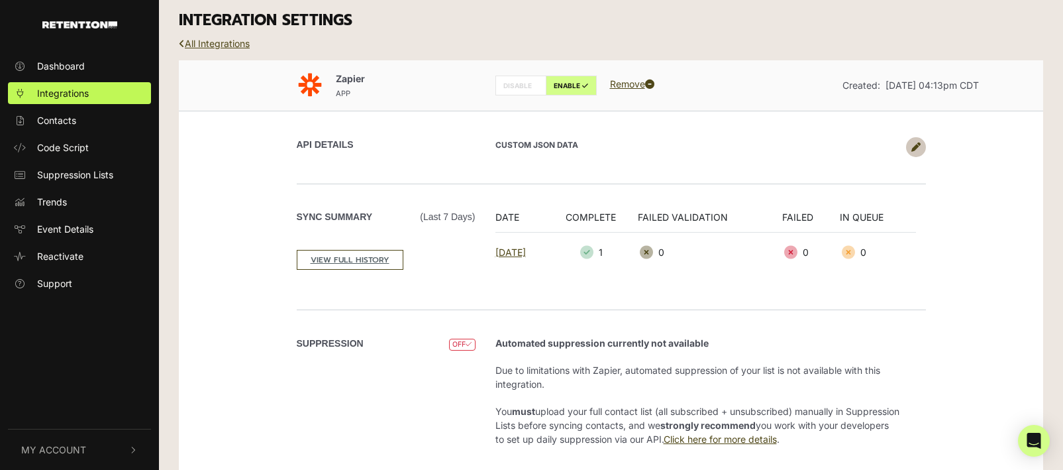
scroll to position [0, 0]
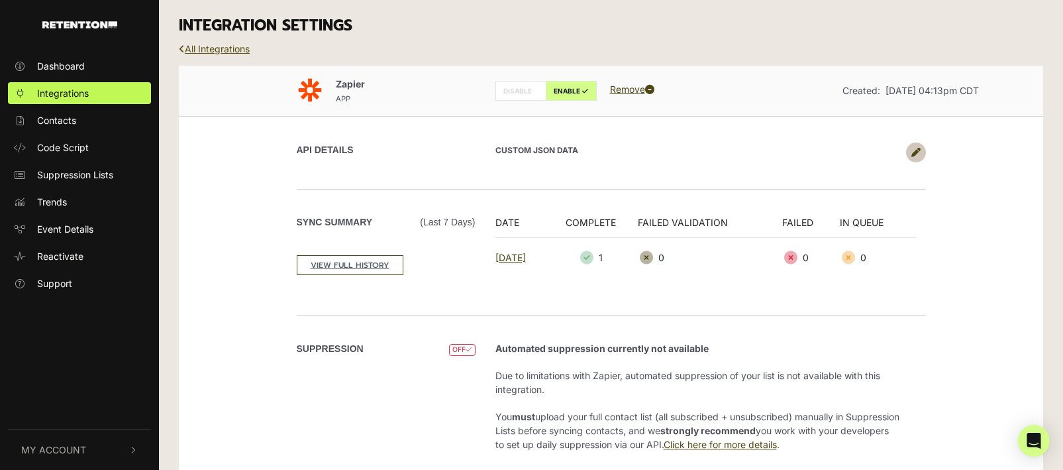
click at [213, 46] on link "All Integrations" at bounding box center [214, 48] width 71 height 11
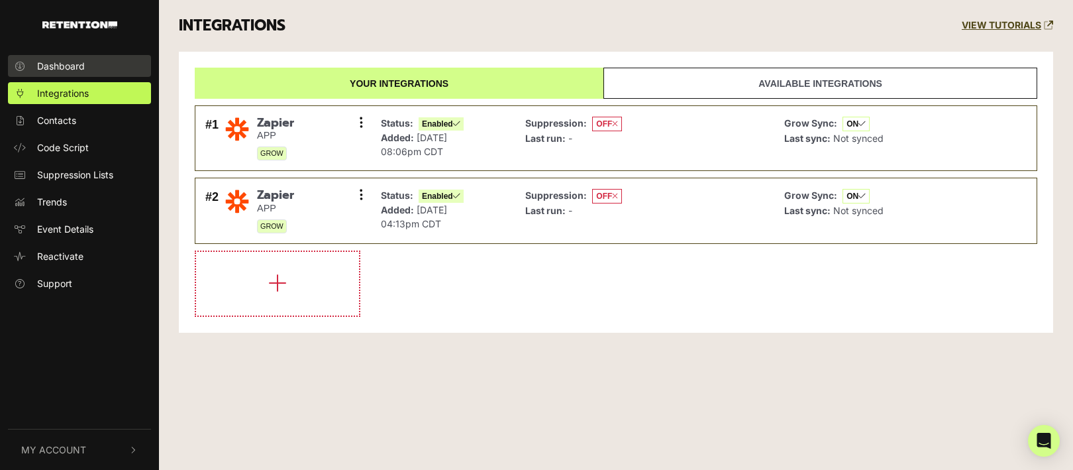
click at [67, 74] on link "Dashboard" at bounding box center [79, 66] width 143 height 22
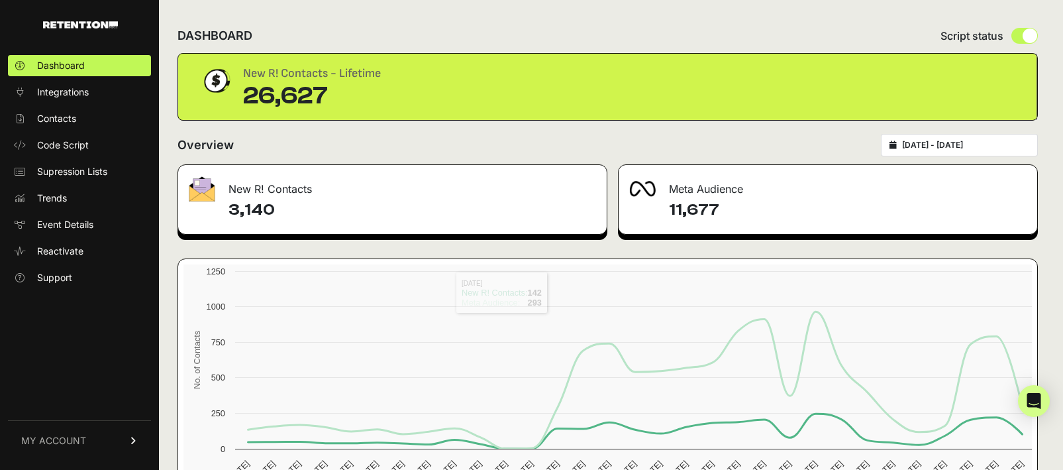
click at [709, 185] on div "Meta Audience" at bounding box center [828, 185] width 419 height 40
click at [89, 94] on link "Integrations" at bounding box center [79, 91] width 143 height 21
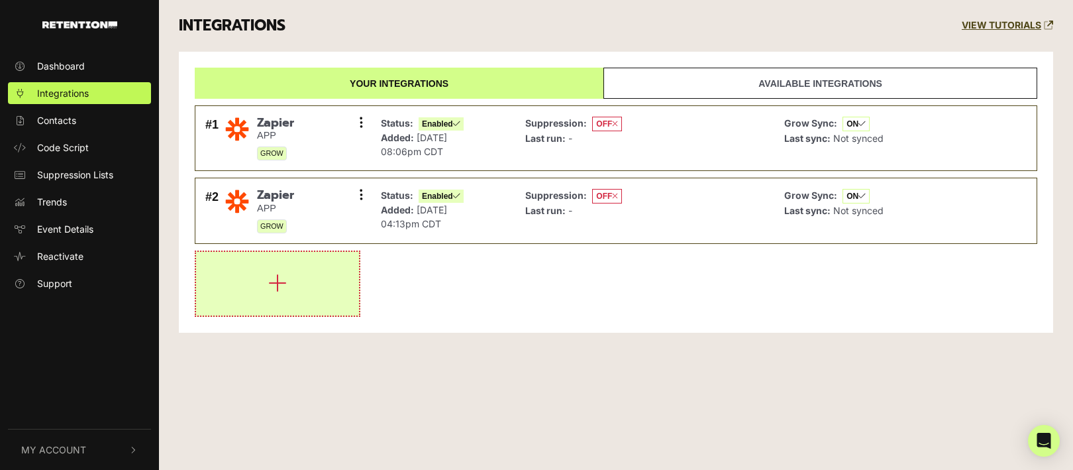
click at [280, 284] on icon "button" at bounding box center [277, 282] width 19 height 21
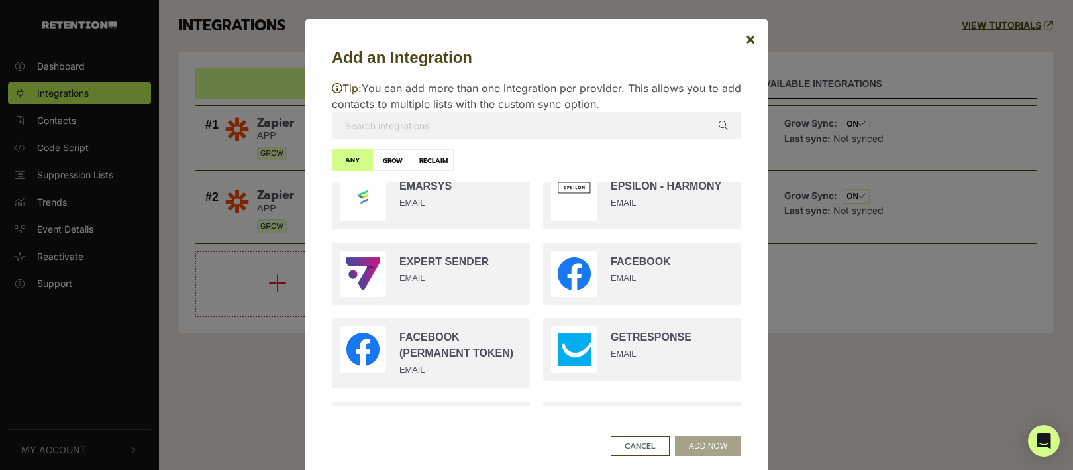
scroll to position [785, 0]
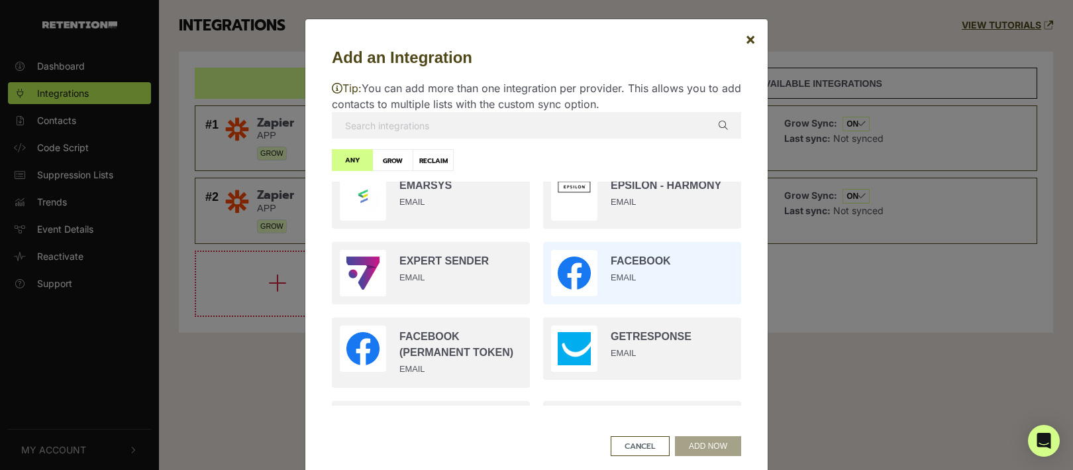
click at [628, 262] on input "radio" at bounding box center [642, 273] width 211 height 76
radio input "true"
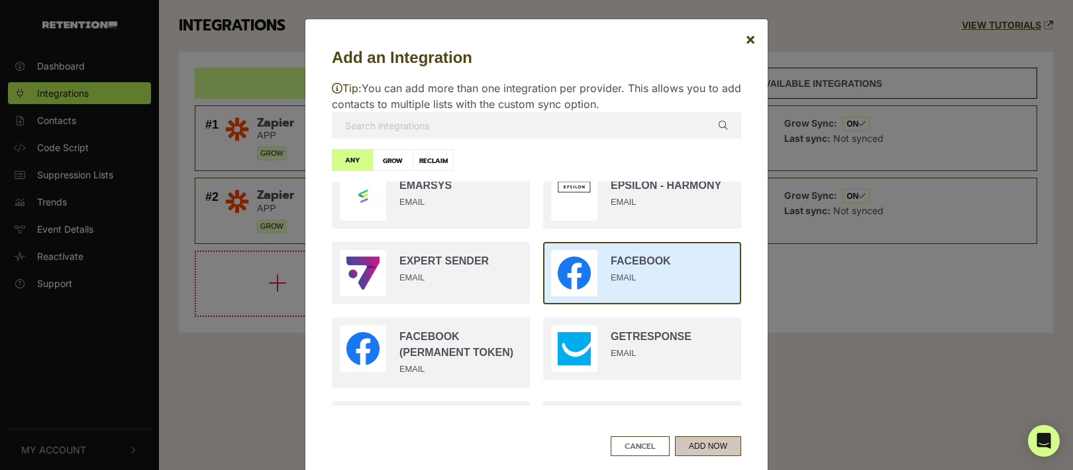
click at [689, 448] on button "ADD NOW" at bounding box center [708, 446] width 66 height 20
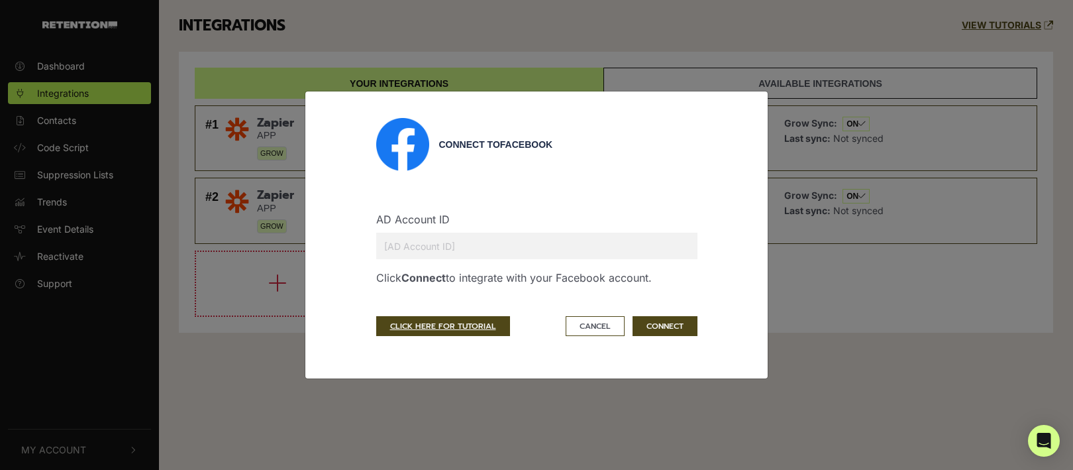
click at [446, 241] on input "text" at bounding box center [536, 246] width 321 height 26
paste input "26031188"
type input "26031188"
click at [658, 322] on button "CONNECT" at bounding box center [665, 326] width 65 height 20
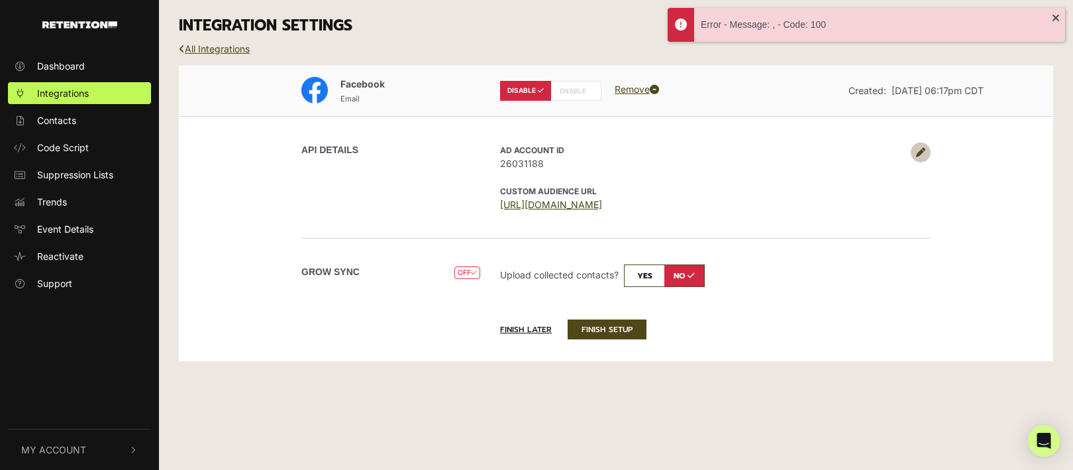
click at [648, 272] on input "checkbox" at bounding box center [664, 275] width 81 height 23
checkbox input "true"
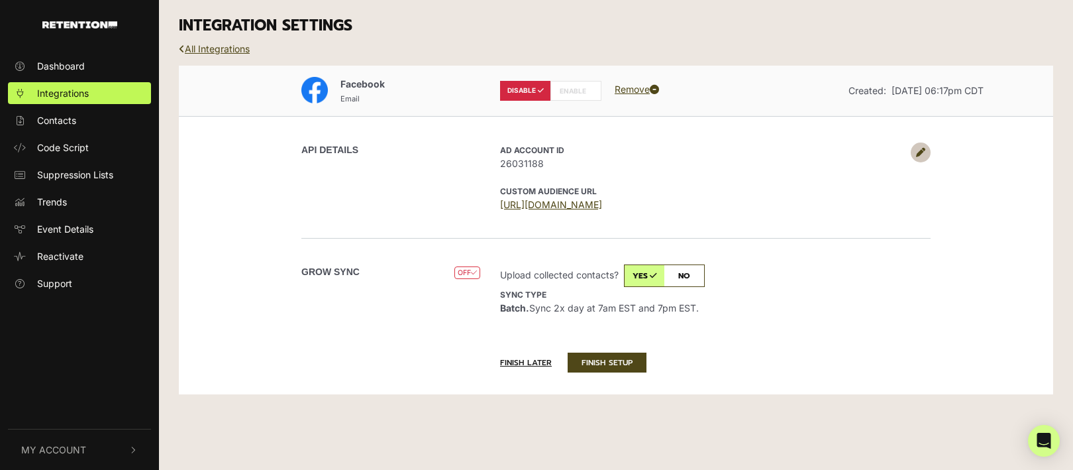
click at [576, 87] on label "ENABLE" at bounding box center [575, 91] width 51 height 20
radio input "false"
radio input "true"
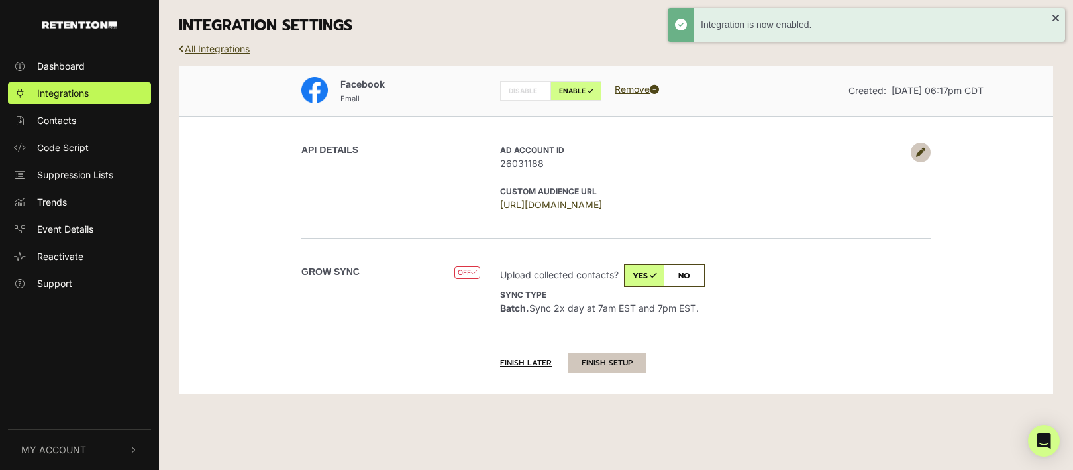
click at [615, 360] on button "FINISH SETUP" at bounding box center [607, 362] width 79 height 20
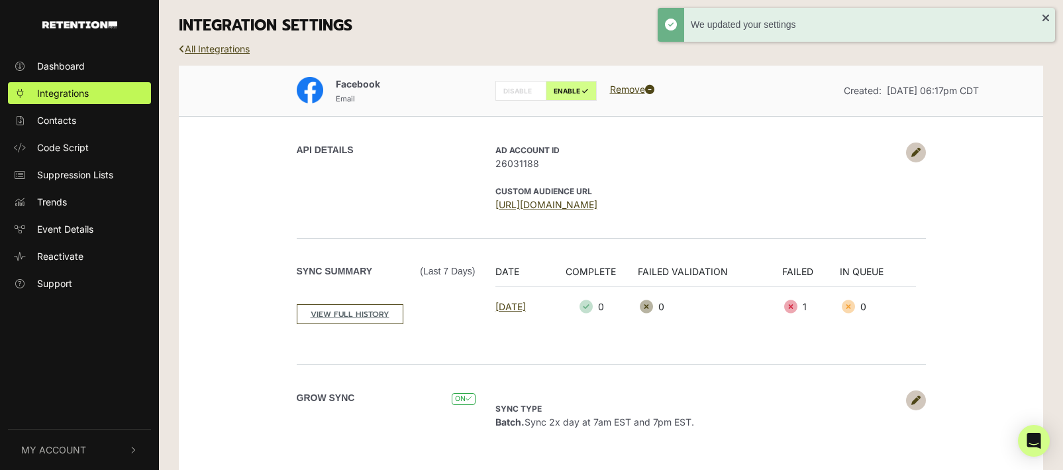
scroll to position [15, 0]
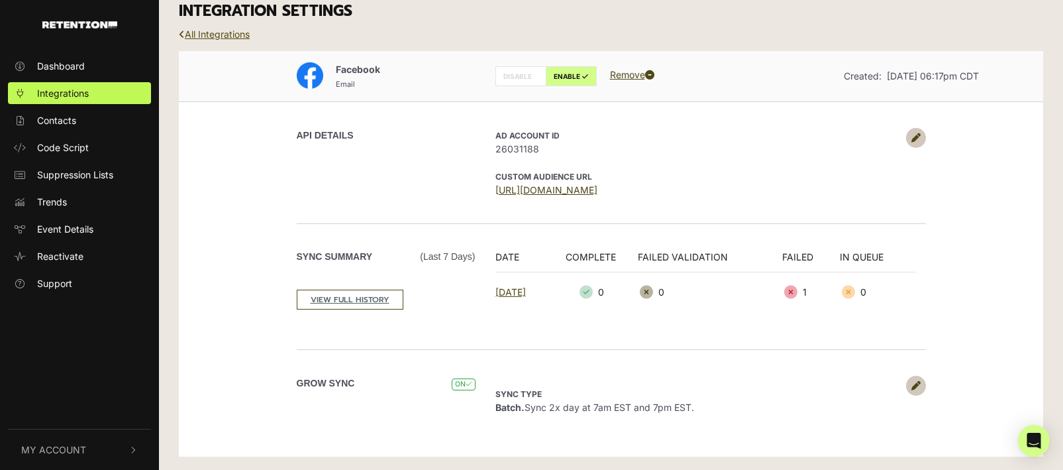
click at [217, 32] on link "All Integrations" at bounding box center [214, 33] width 71 height 11
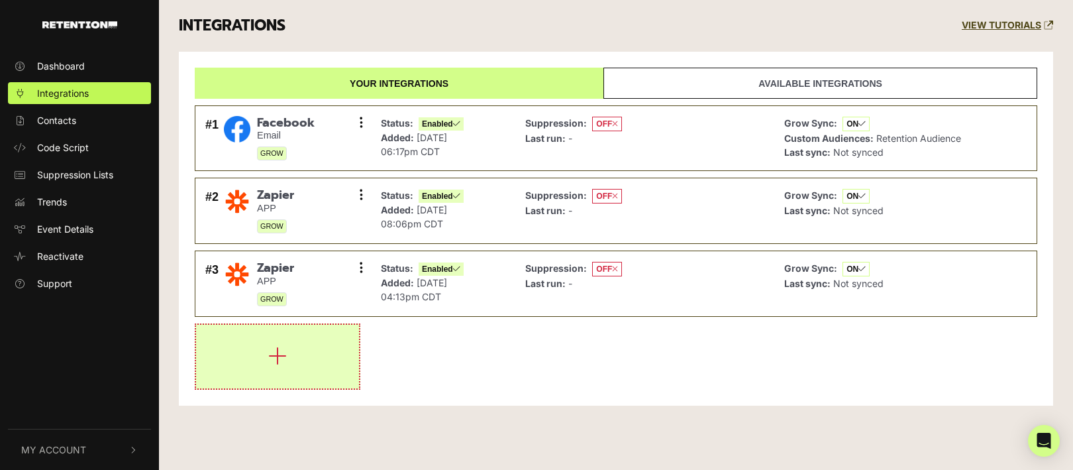
click at [277, 345] on icon "button" at bounding box center [277, 355] width 19 height 21
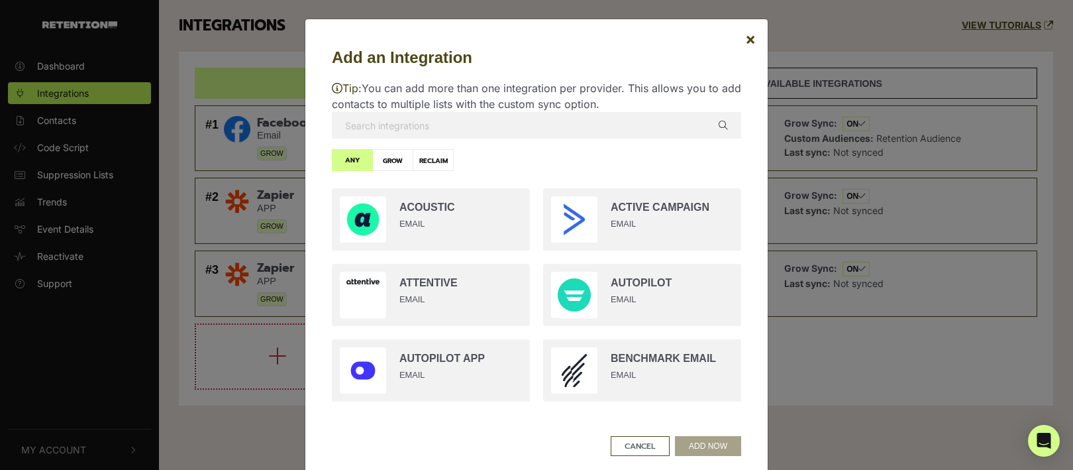
click at [501, 122] on input "text" at bounding box center [536, 125] width 409 height 26
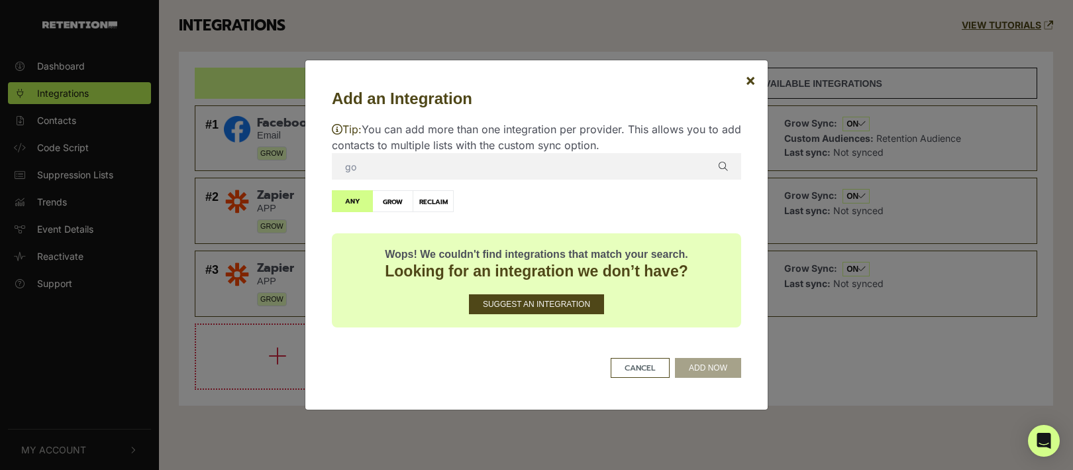
type input "g"
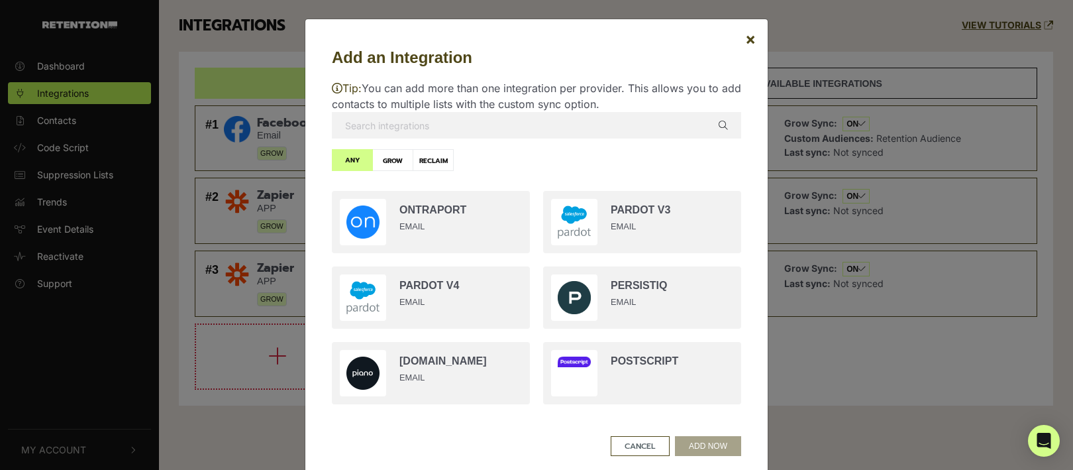
scroll to position [1714, 0]
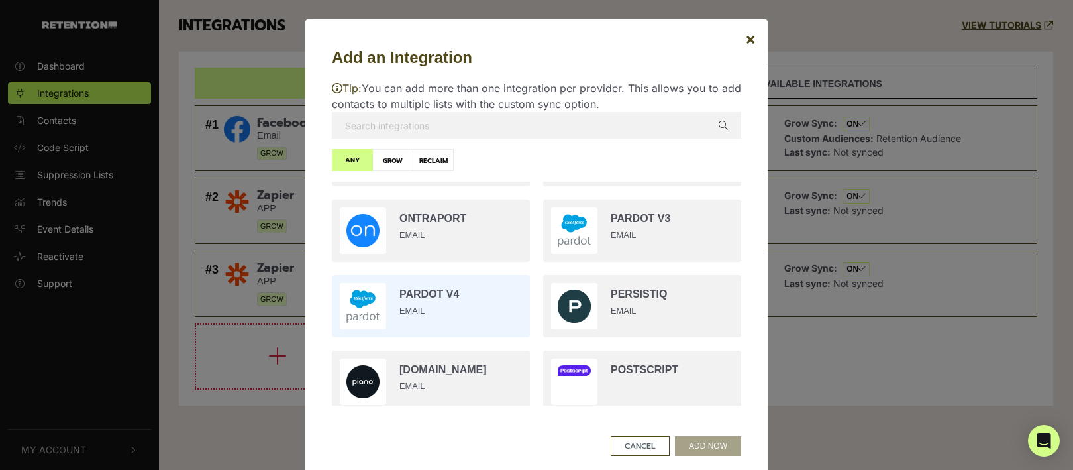
click at [452, 296] on input "radio" at bounding box center [430, 306] width 211 height 76
radio input "true"
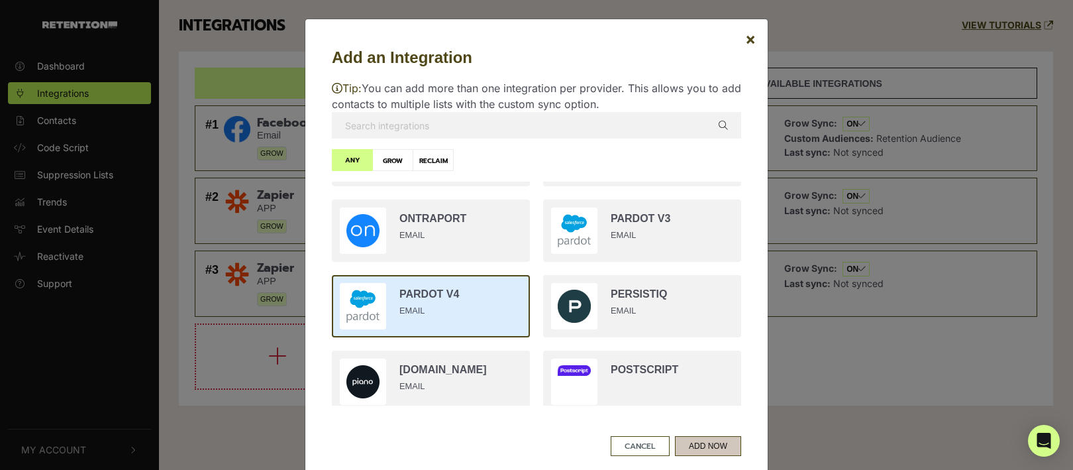
click at [707, 444] on button "ADD NOW" at bounding box center [708, 446] width 66 height 20
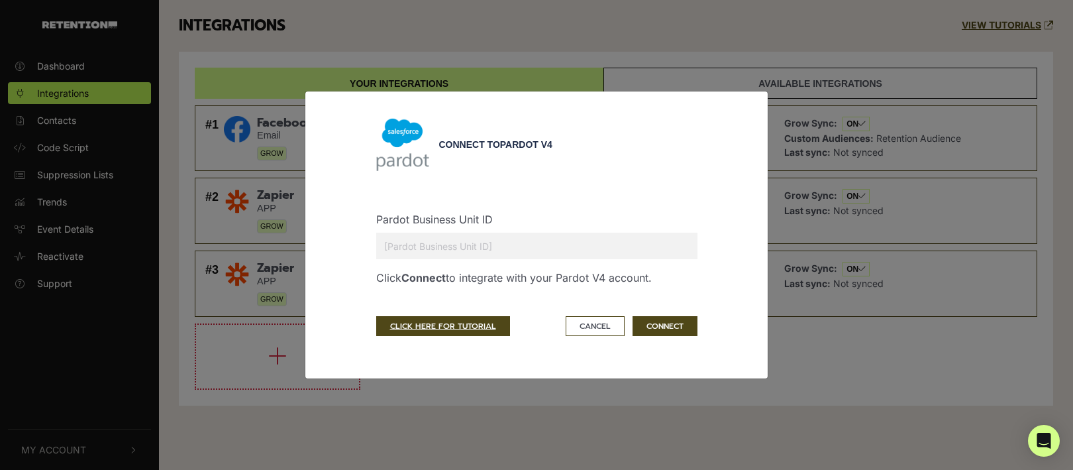
click at [556, 238] on input "text" at bounding box center [536, 246] width 321 height 26
click at [625, 189] on div "Pardot Business Unit ID Click Connect to integrate with your Pardot V4 account." at bounding box center [536, 241] width 321 height 109
click at [480, 240] on input "text" at bounding box center [536, 246] width 321 height 26
paste input "0Uv1U00000000CHSAY"
type input "0Uv1U00000000CHSAY"
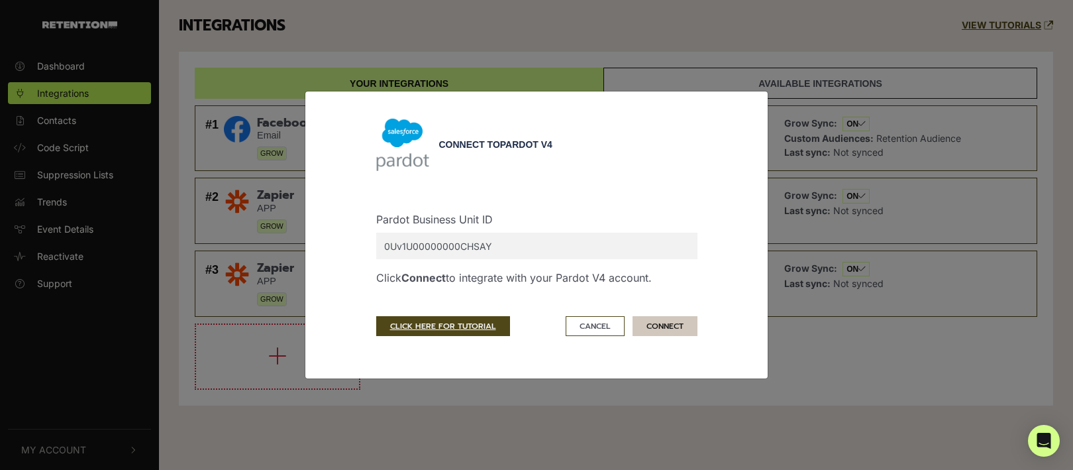
click at [661, 321] on button "CONNECT" at bounding box center [665, 326] width 65 height 20
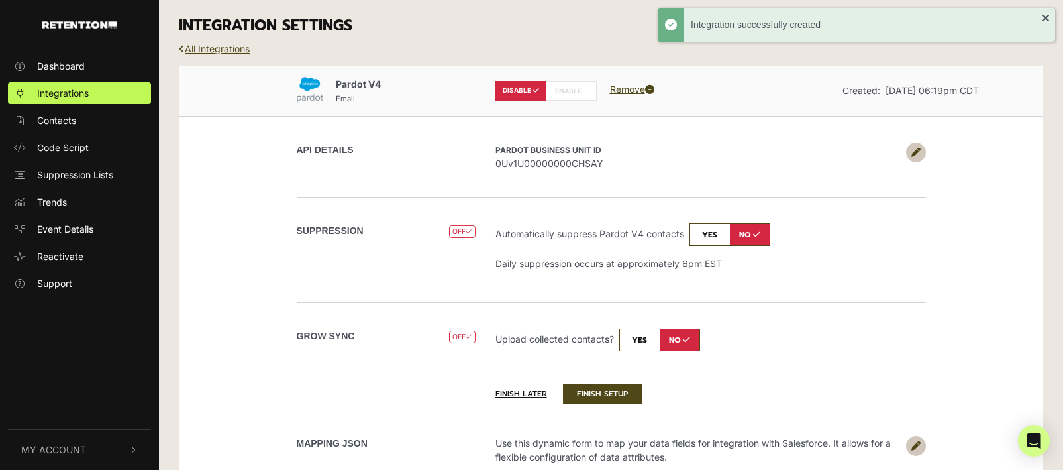
click at [704, 233] on input "checkbox" at bounding box center [730, 234] width 81 height 23
checkbox input "true"
click at [641, 334] on input "checkbox" at bounding box center [659, 340] width 81 height 23
checkbox input "true"
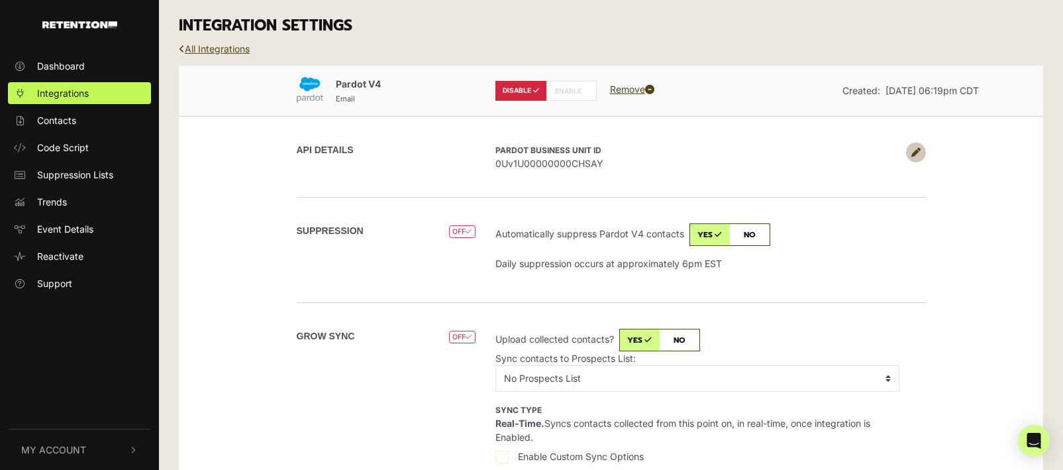
click at [223, 48] on link "All Integrations" at bounding box center [214, 48] width 71 height 11
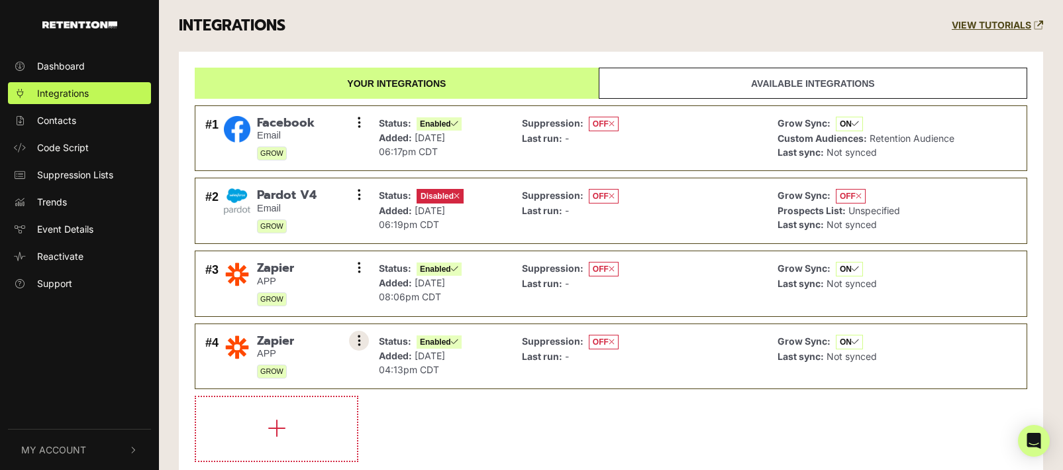
click at [356, 342] on button at bounding box center [359, 341] width 20 height 20
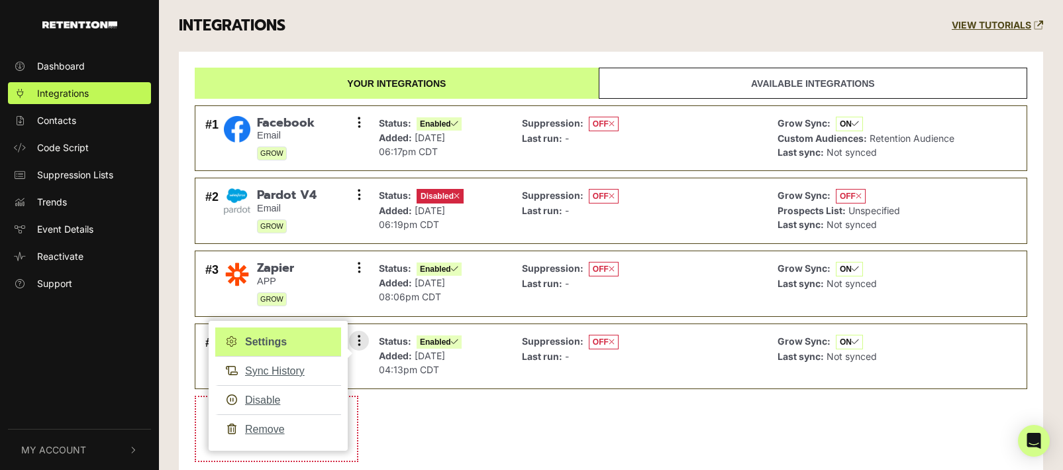
click at [282, 344] on link "Settings" at bounding box center [278, 341] width 126 height 29
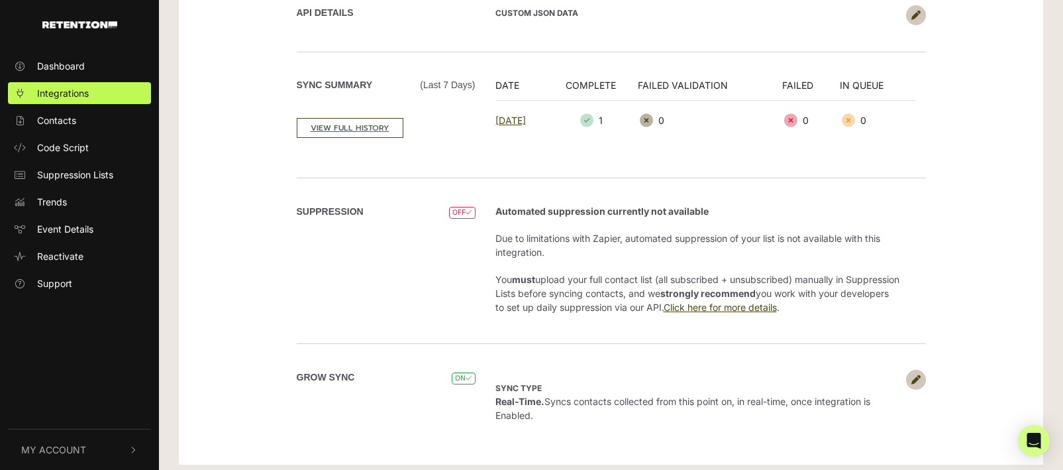
scroll to position [144, 0]
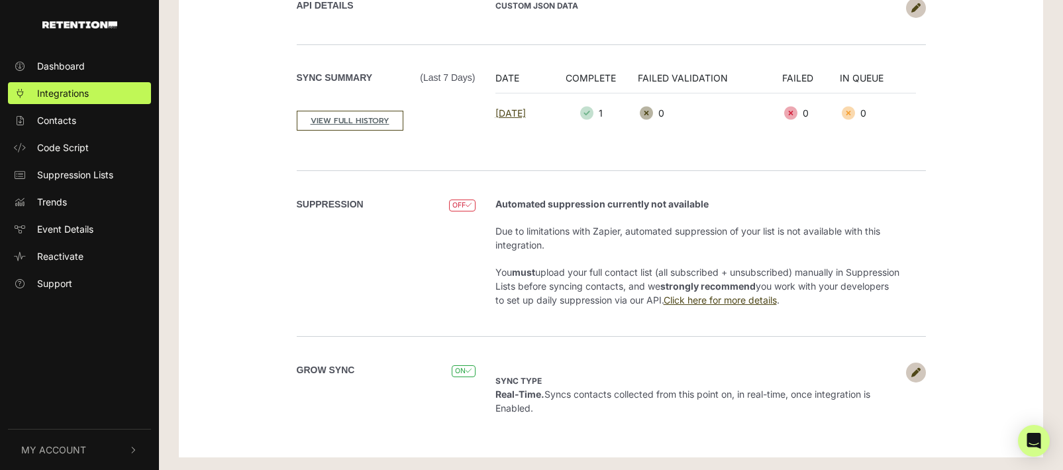
click at [465, 204] on span "OFF" at bounding box center [462, 205] width 26 height 13
click at [915, 366] on link at bounding box center [916, 372] width 20 height 20
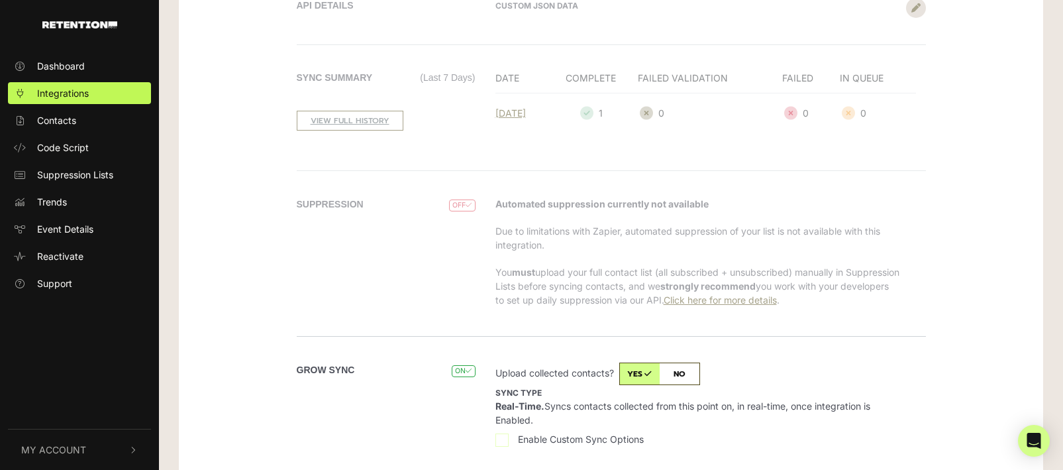
click at [943, 294] on form "SUPPRESSION OFF Automated suppression currently not available Due to limitation…" at bounding box center [611, 336] width 735 height 333
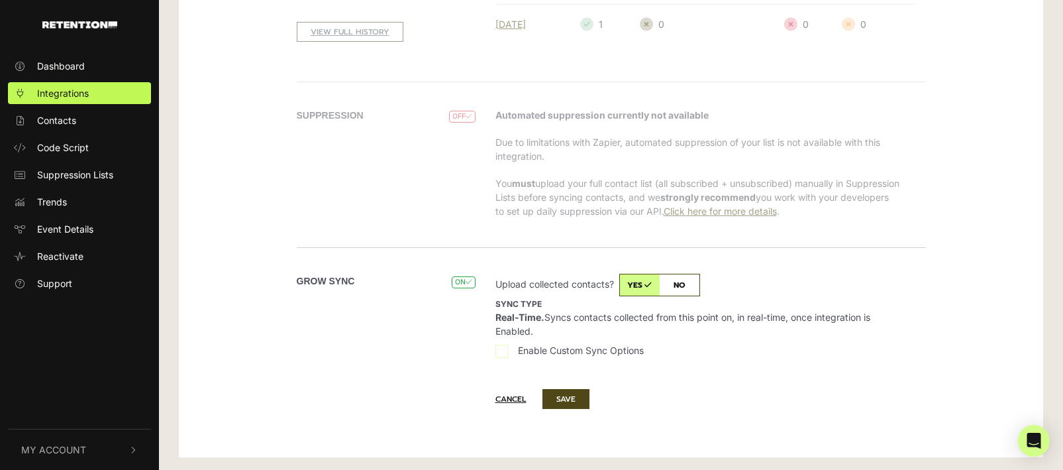
click at [503, 349] on input "Enable Custom Sync Options" at bounding box center [501, 350] width 13 height 13
checkbox input "true"
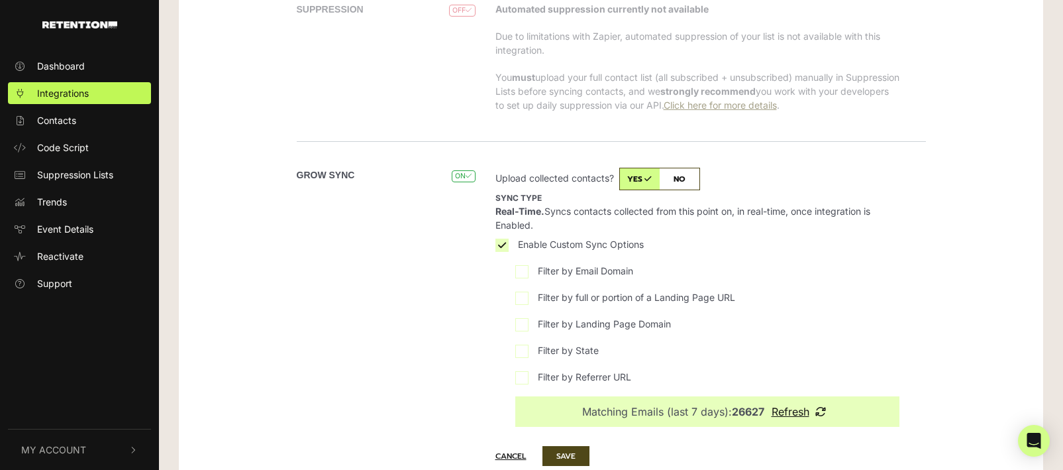
scroll to position [396, 0]
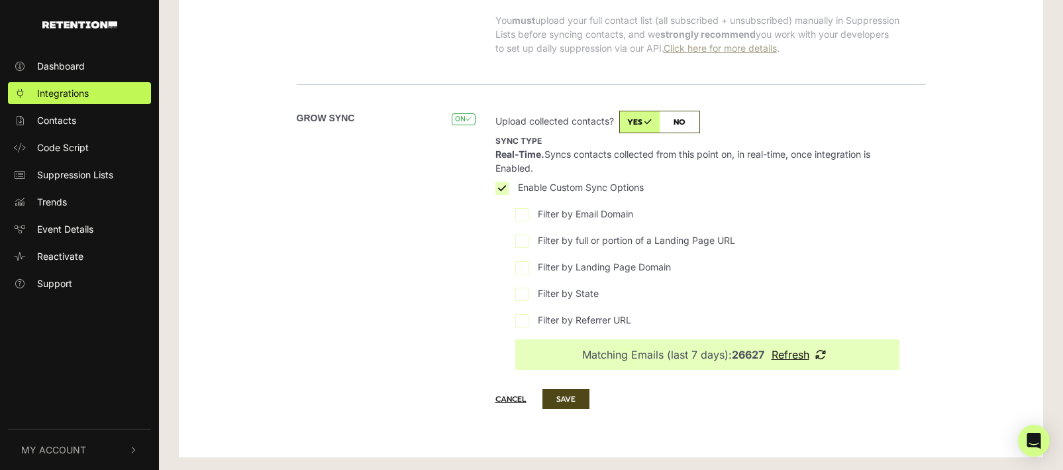
click at [786, 350] on u "Refresh" at bounding box center [791, 354] width 38 height 13
click at [569, 397] on button "SAVE" at bounding box center [566, 399] width 47 height 20
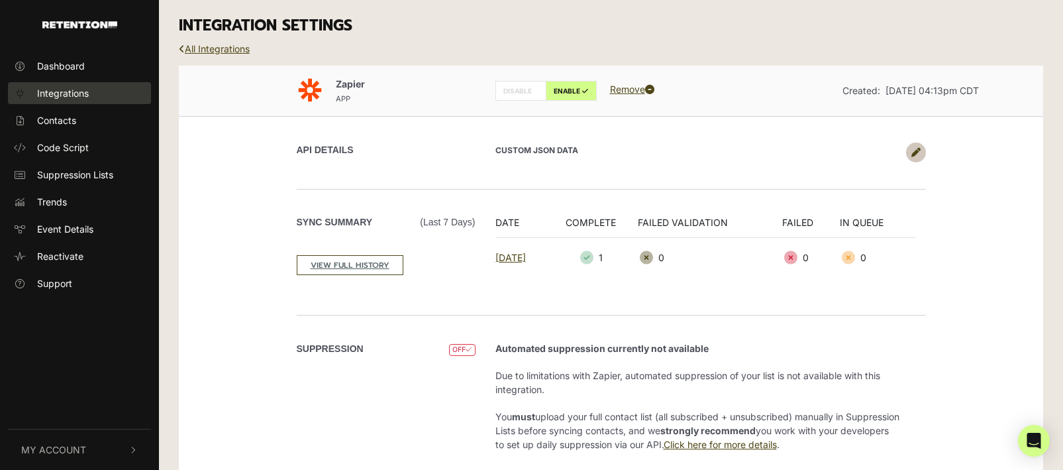
click at [91, 91] on link "Integrations" at bounding box center [79, 93] width 143 height 22
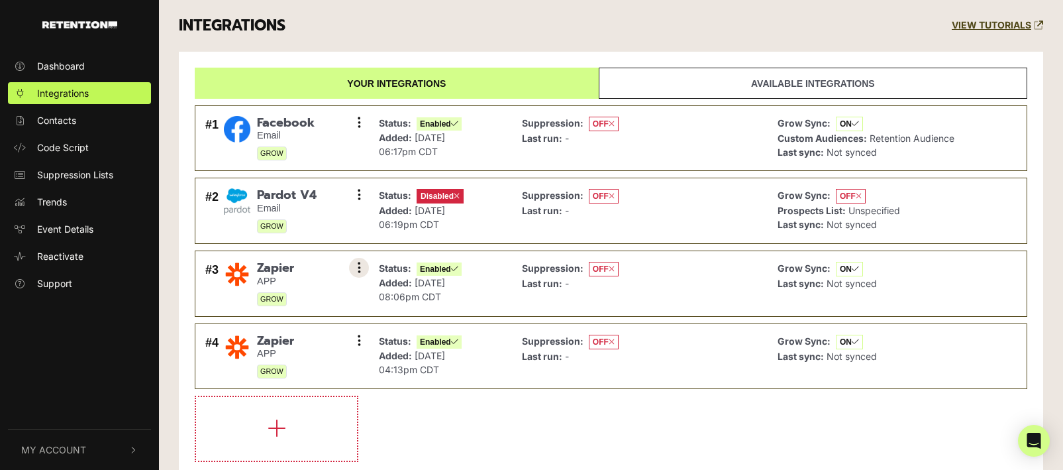
click at [362, 265] on button at bounding box center [359, 268] width 20 height 20
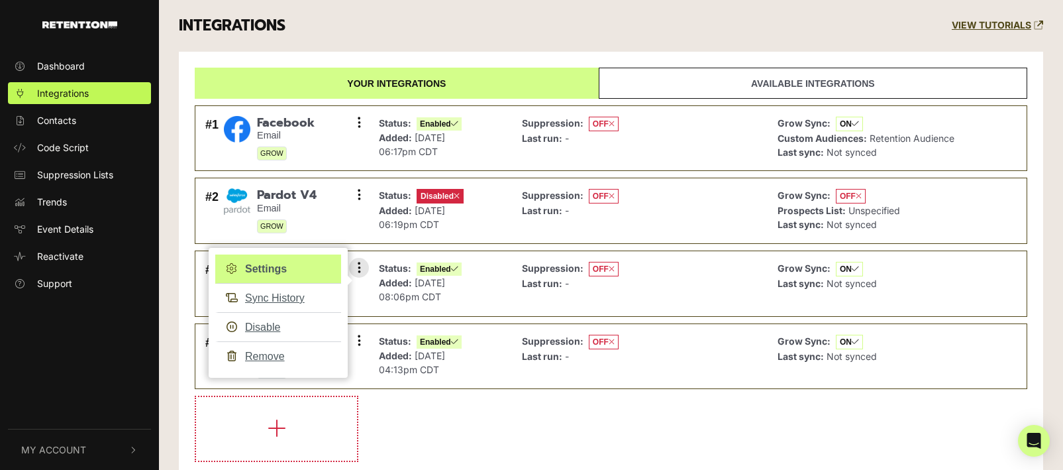
click at [289, 268] on link "Settings" at bounding box center [278, 268] width 126 height 29
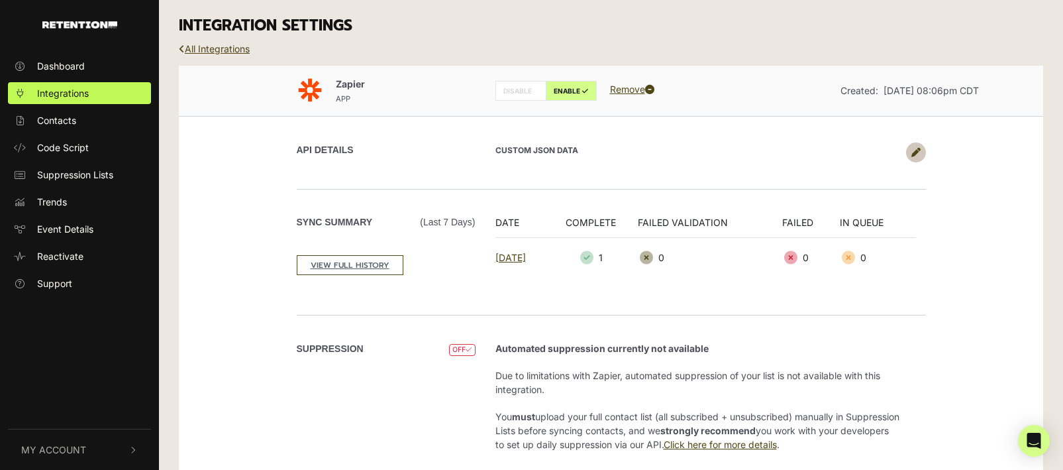
click at [519, 88] on label "DISABLE" at bounding box center [520, 91] width 51 height 20
radio input "true"
click at [221, 50] on link "All Integrations" at bounding box center [214, 48] width 71 height 11
